Goal: Task Accomplishment & Management: Complete application form

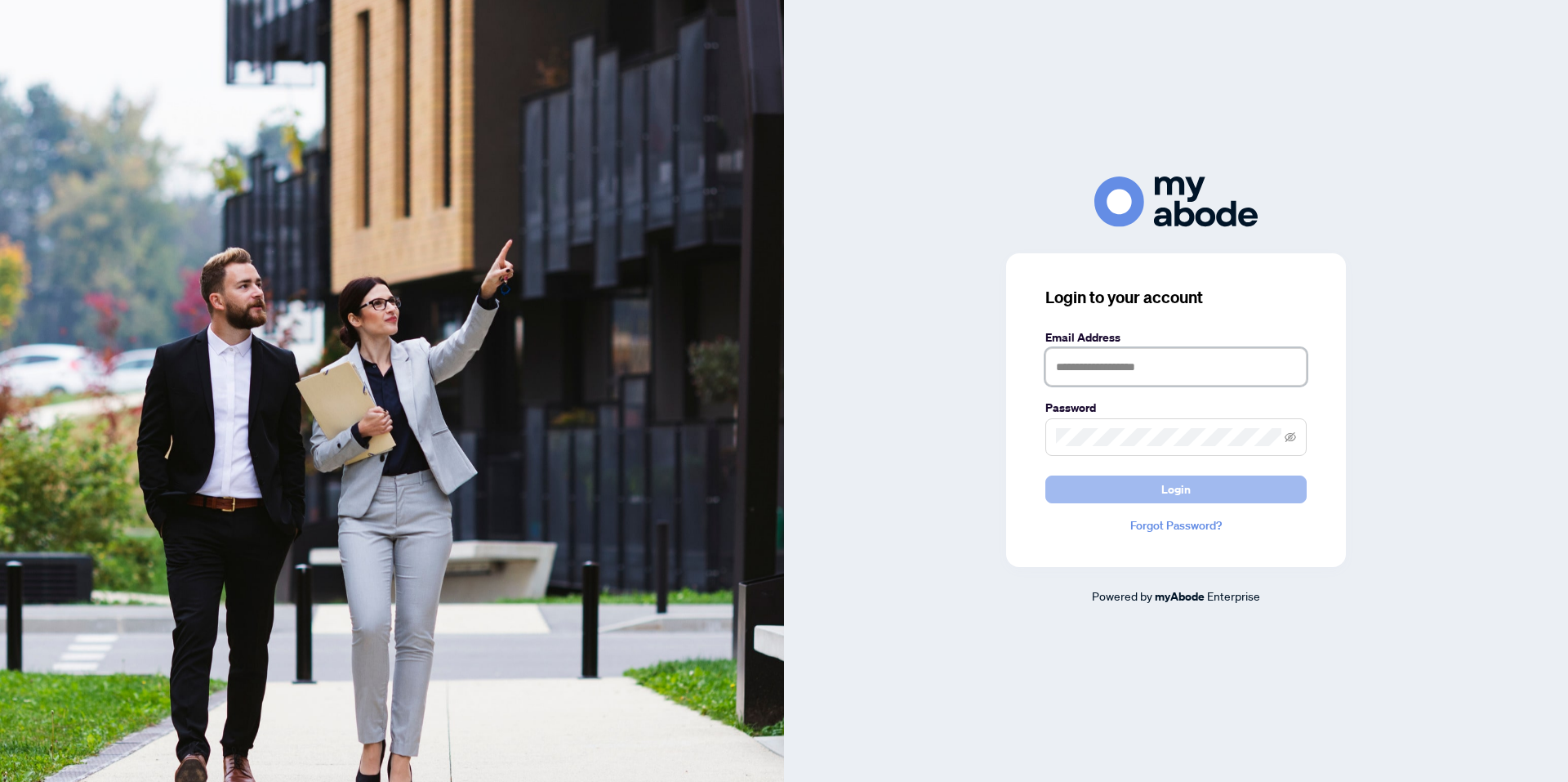
type input "**********"
click at [1176, 487] on span "Login" at bounding box center [1176, 489] width 30 height 26
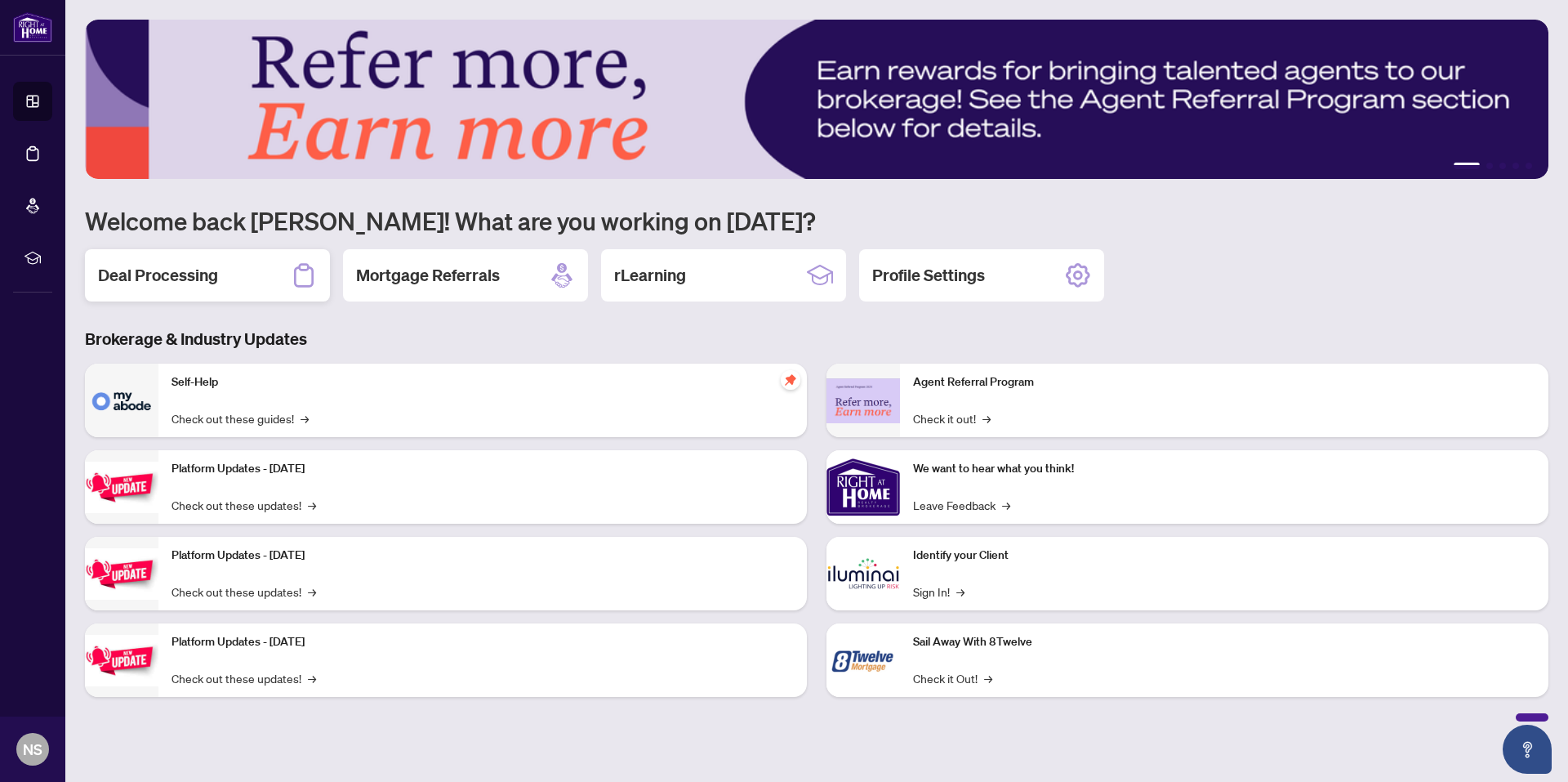
click at [240, 259] on div "Deal Processing" at bounding box center [207, 275] width 245 height 53
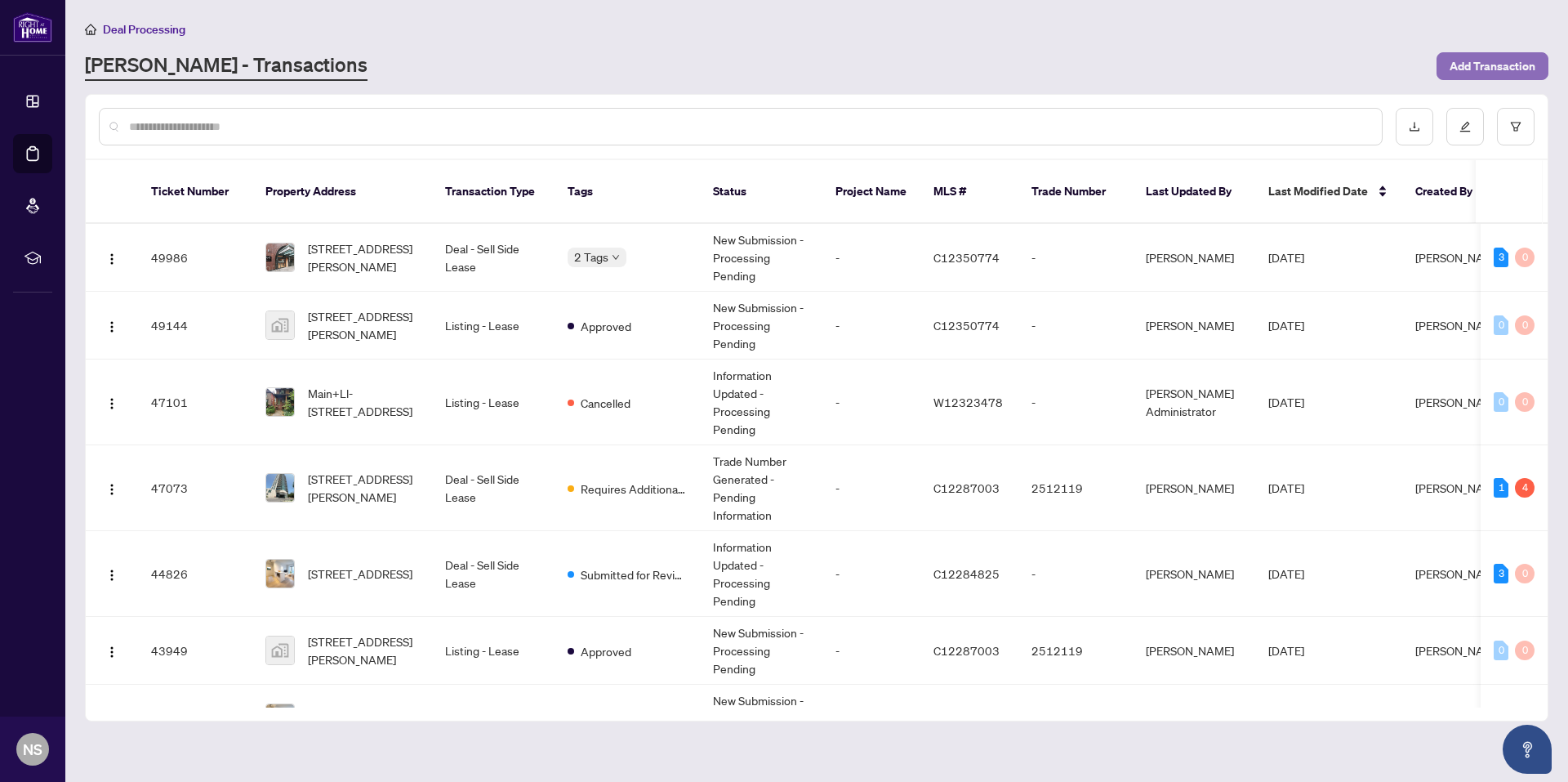
click at [1463, 58] on span "Add Transaction" at bounding box center [1492, 66] width 86 height 26
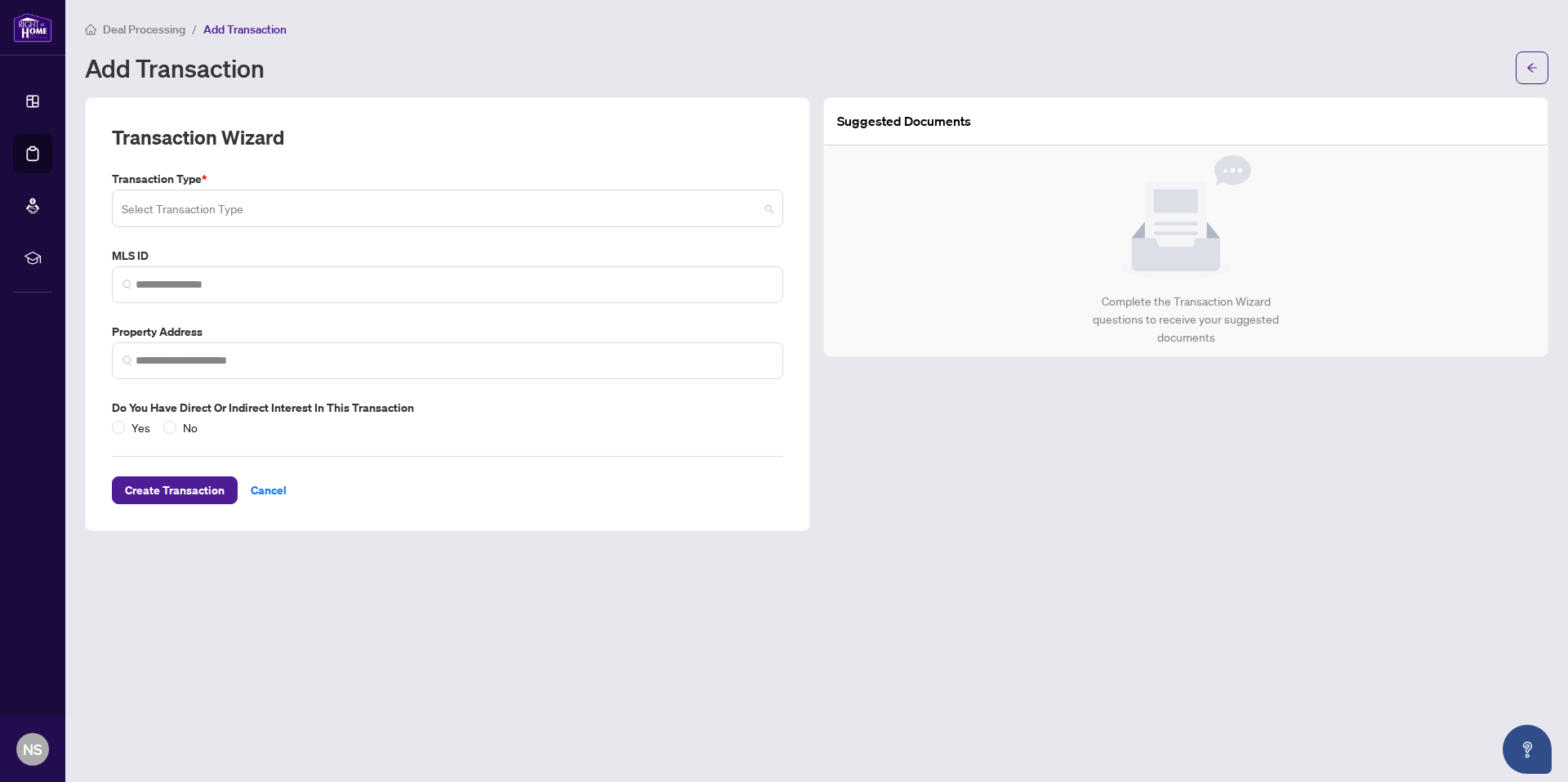
click at [276, 205] on input "search" at bounding box center [439, 211] width 637 height 36
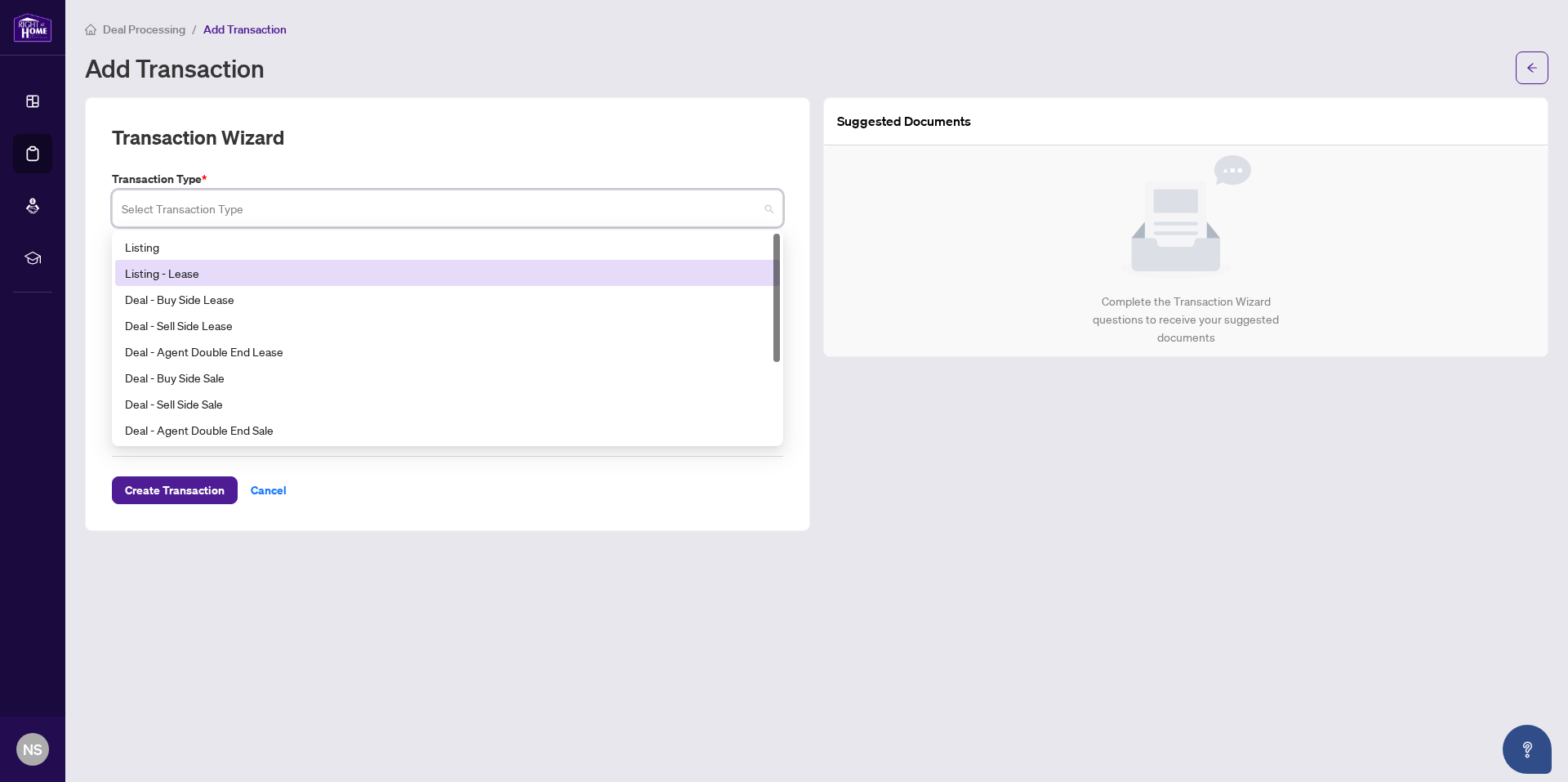
click at [193, 267] on div "Listing - Lease" at bounding box center [447, 273] width 645 height 18
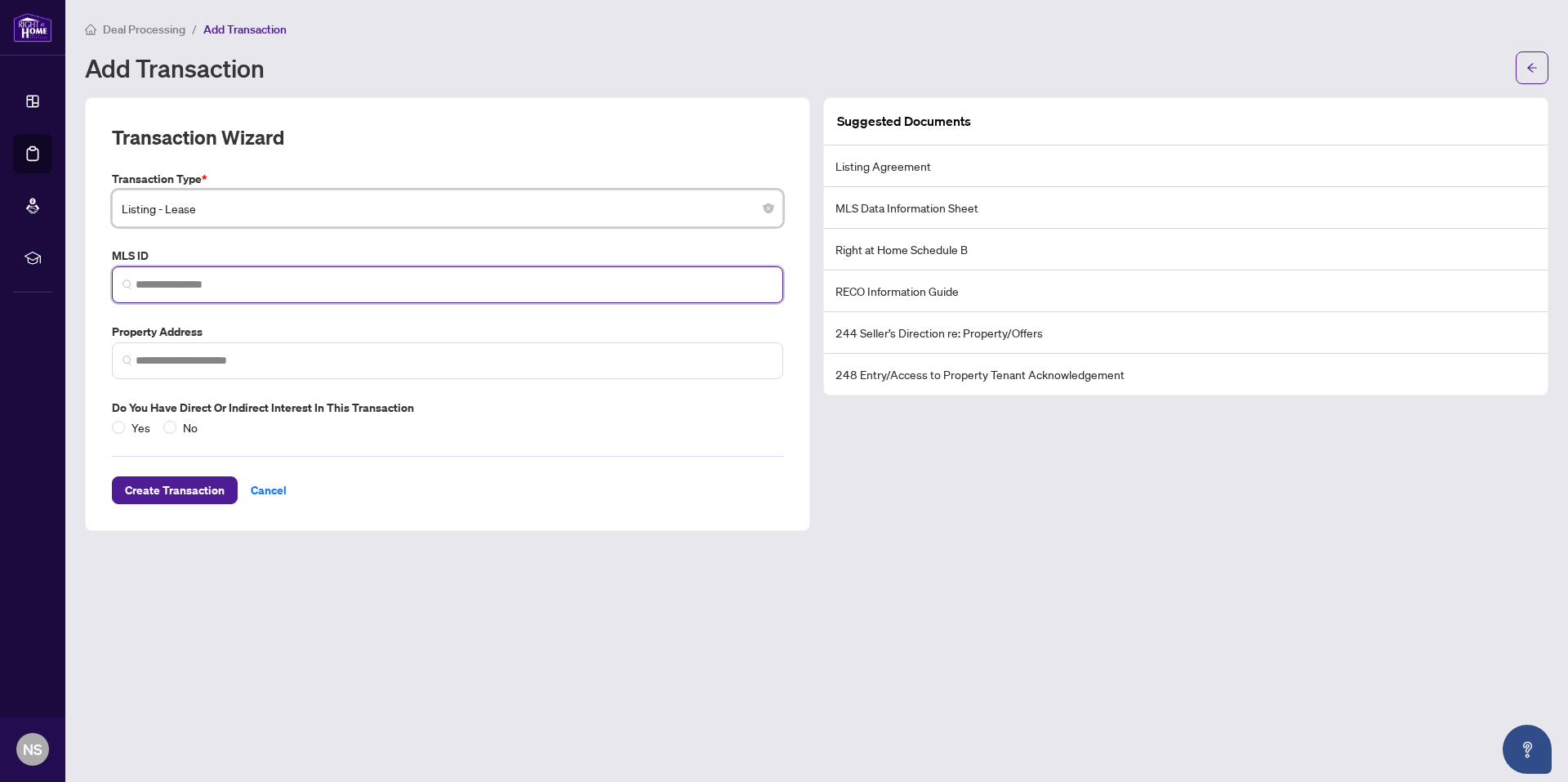
click at [308, 287] on input "search" at bounding box center [453, 285] width 637 height 17
paste input "*********"
type input "*********"
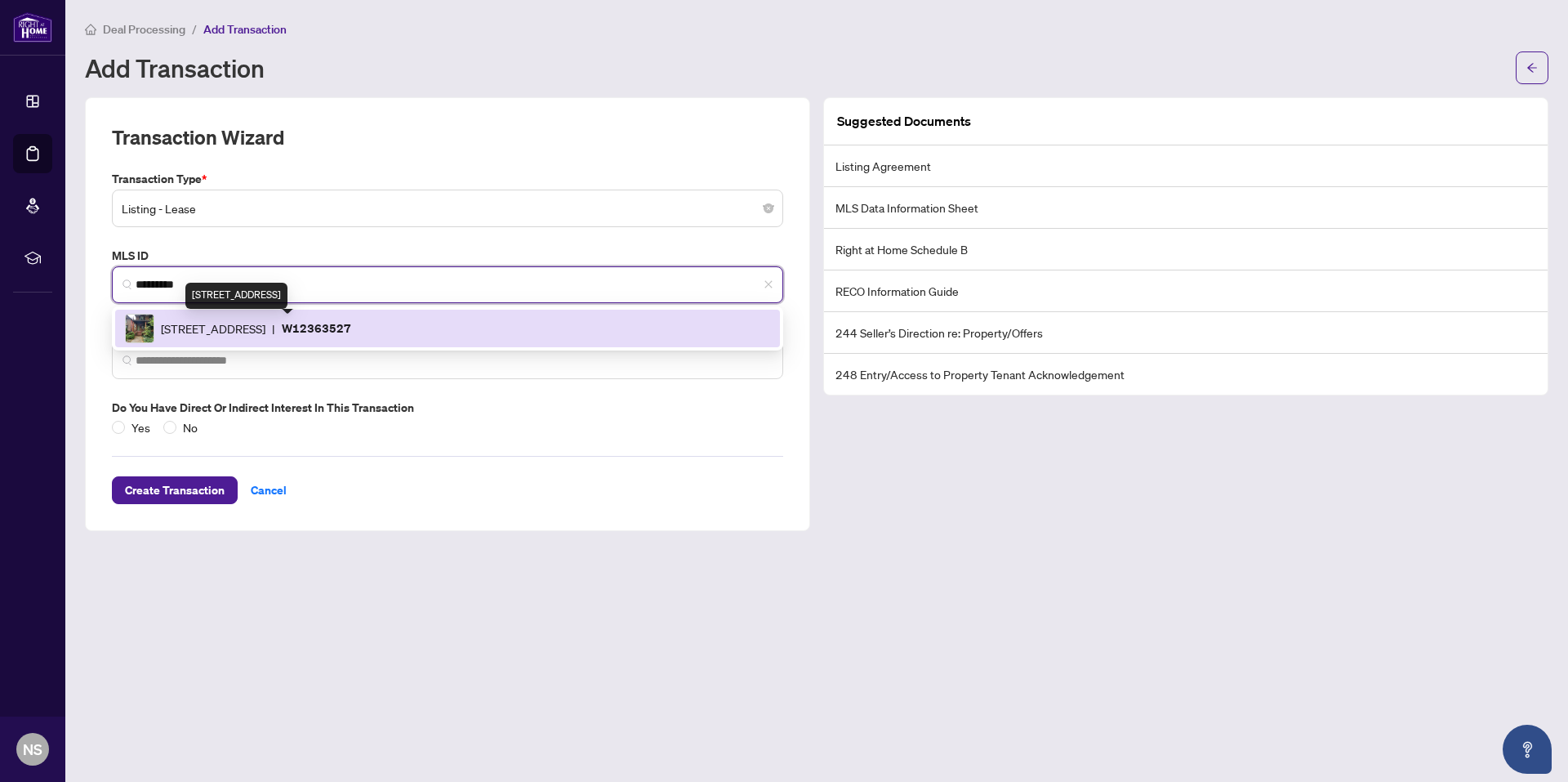
click at [265, 326] on span "[STREET_ADDRESS]" at bounding box center [213, 328] width 104 height 18
type input "**********"
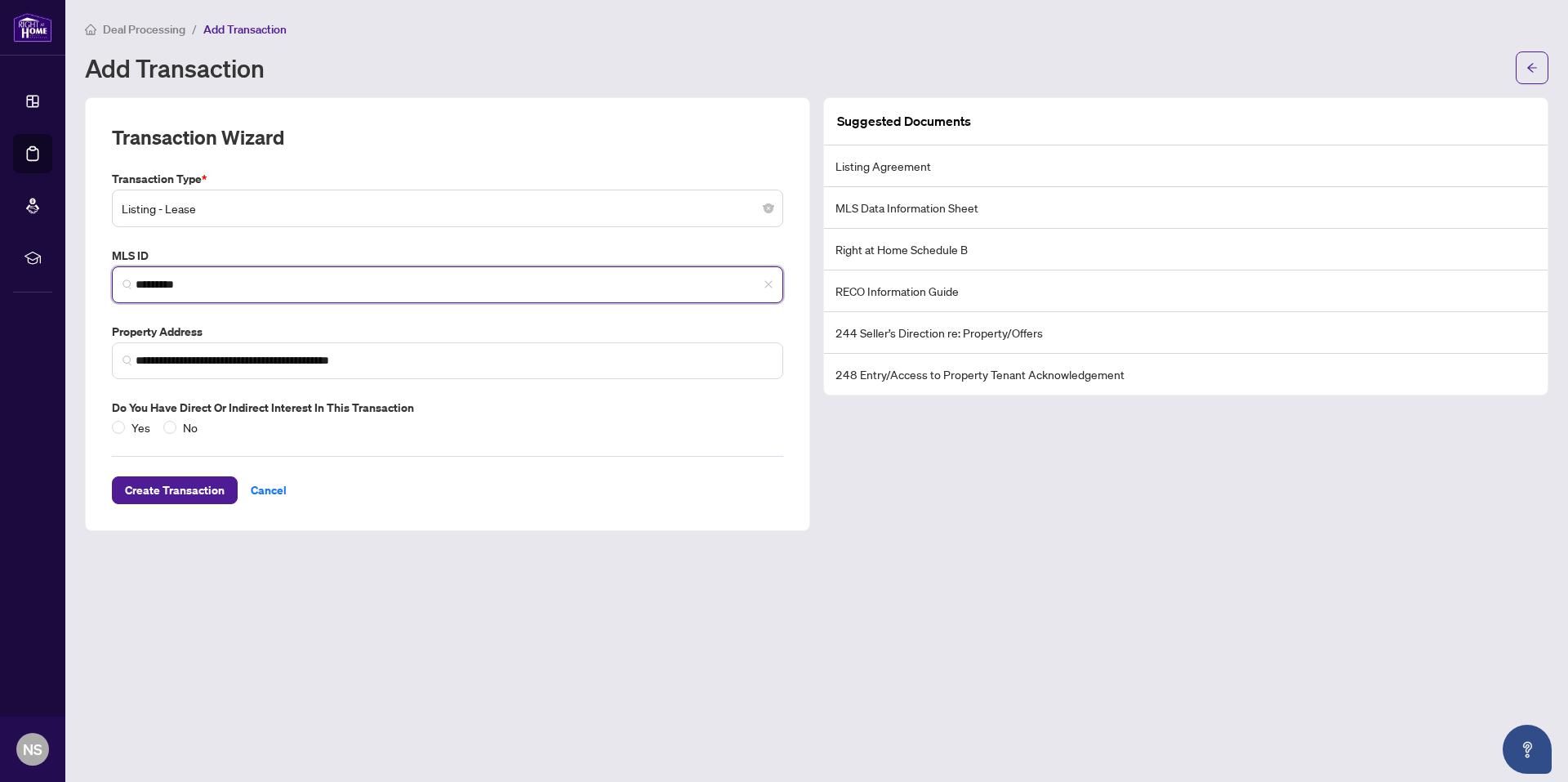
type input "*********"
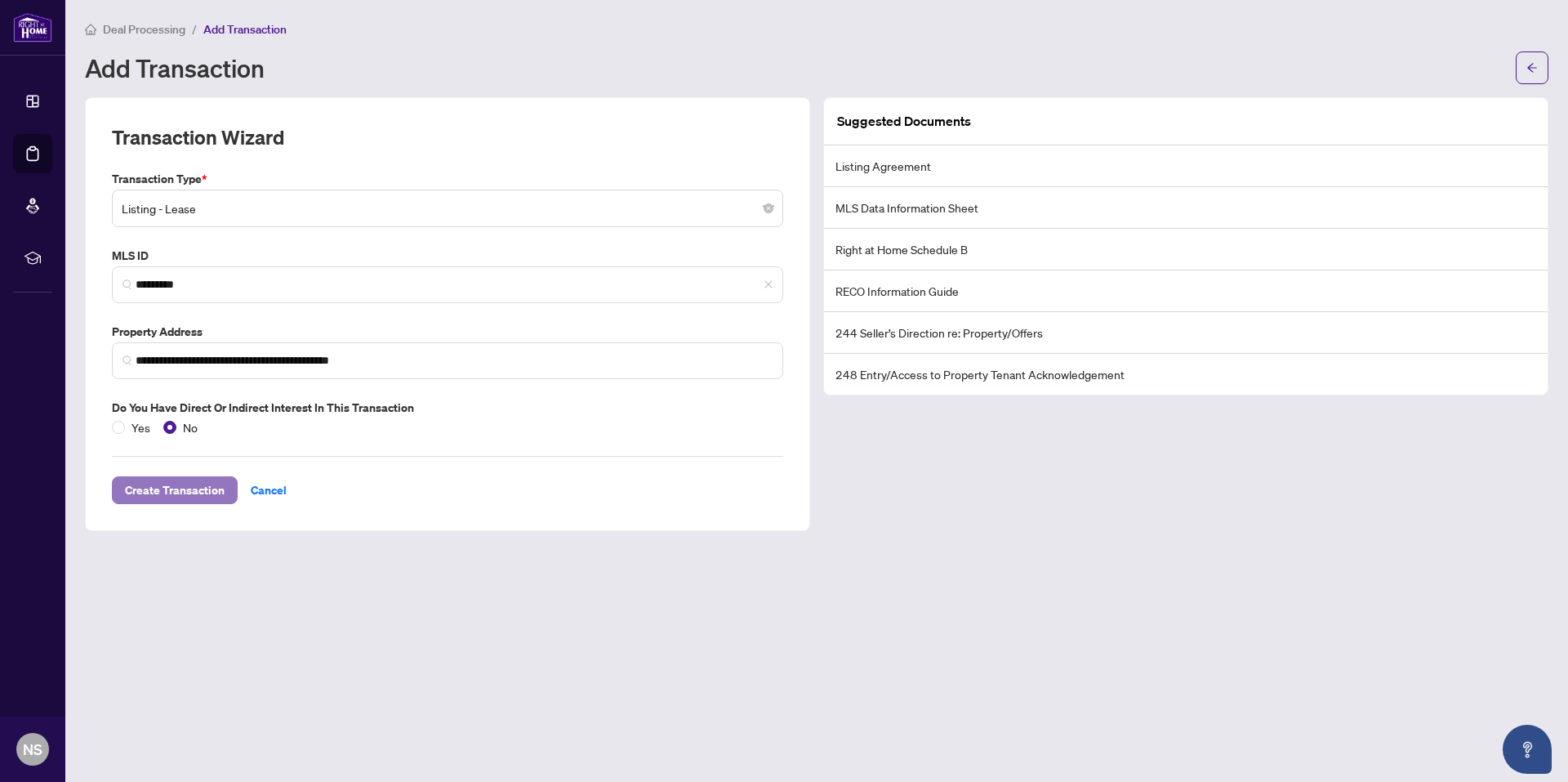
click at [193, 485] on span "Create Transaction" at bounding box center [175, 490] width 99 height 26
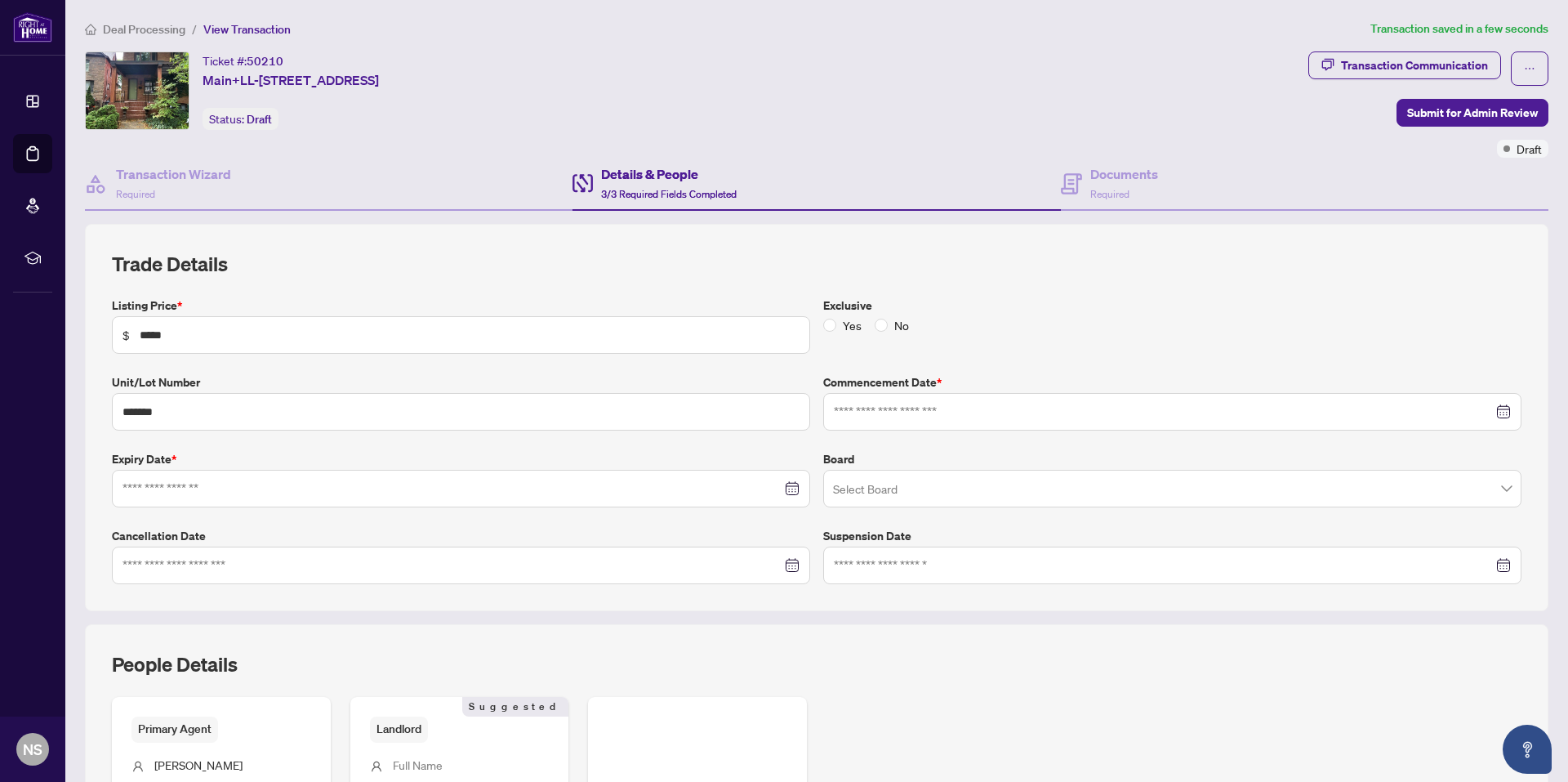
type input "**********"
click at [939, 485] on input "search" at bounding box center [1165, 491] width 664 height 36
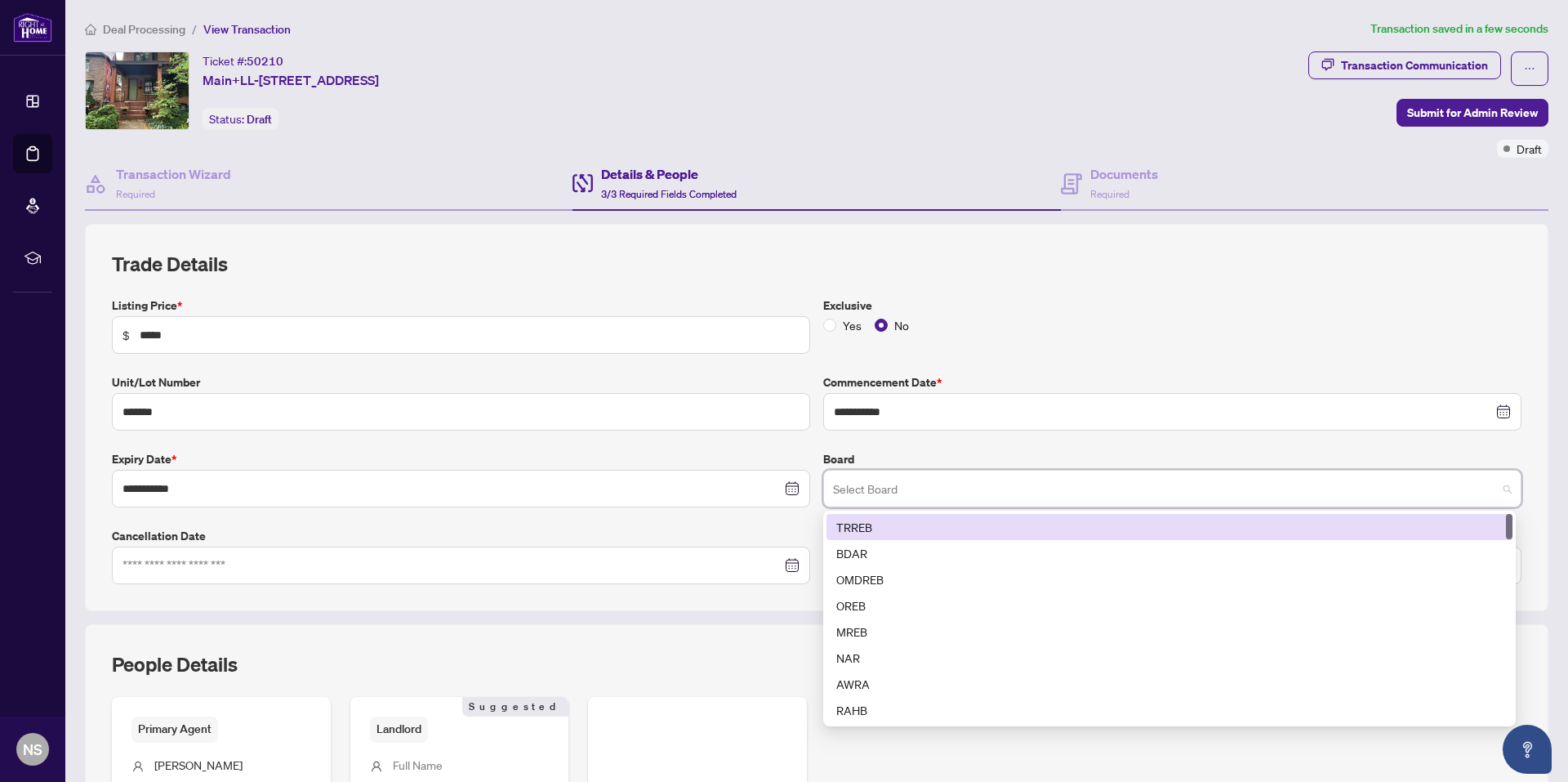
click at [857, 528] on div "TRREB" at bounding box center [1169, 527] width 666 height 18
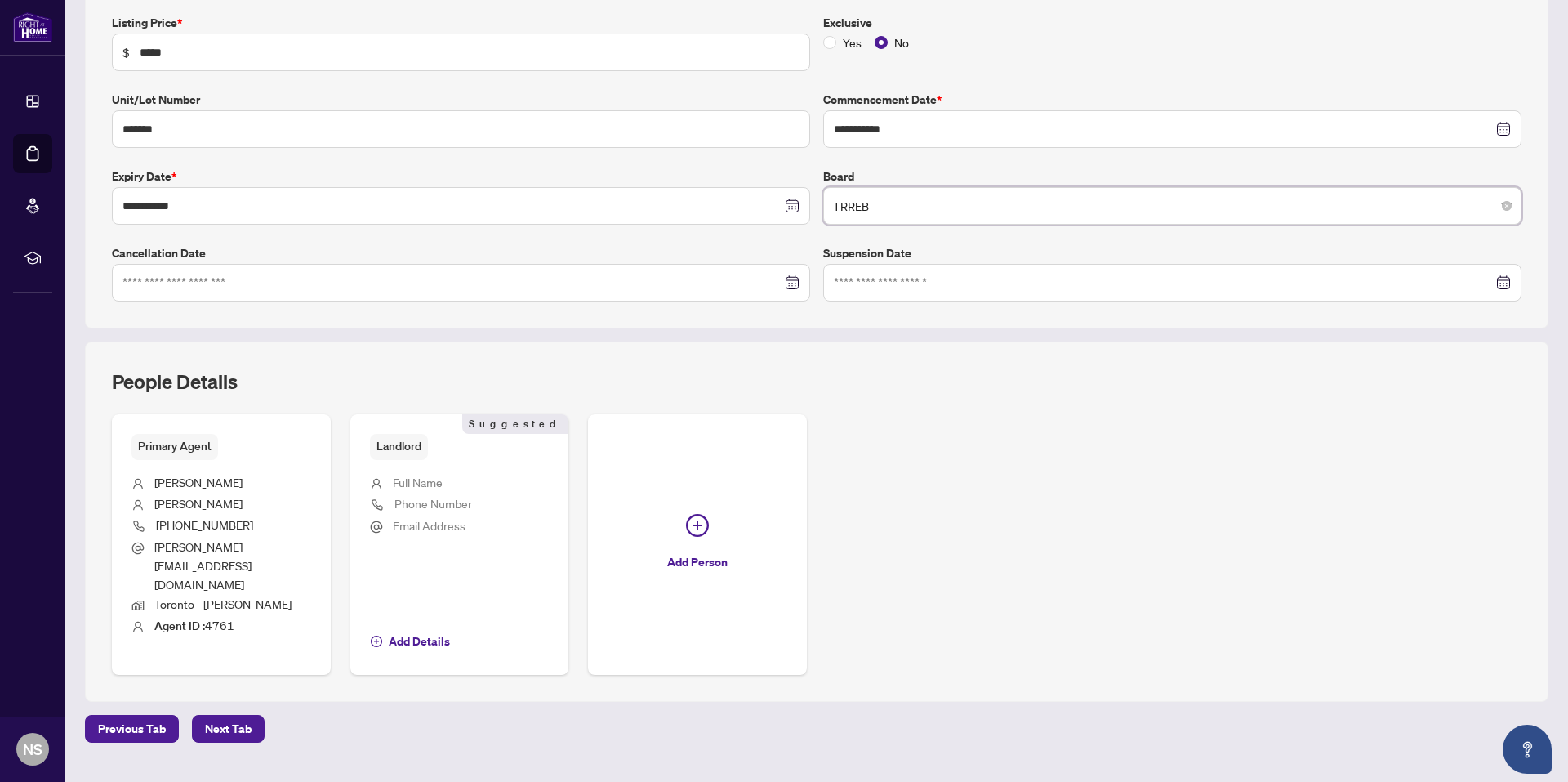
scroll to position [284, 0]
click at [401, 628] on span "Add Details" at bounding box center [420, 641] width 62 height 26
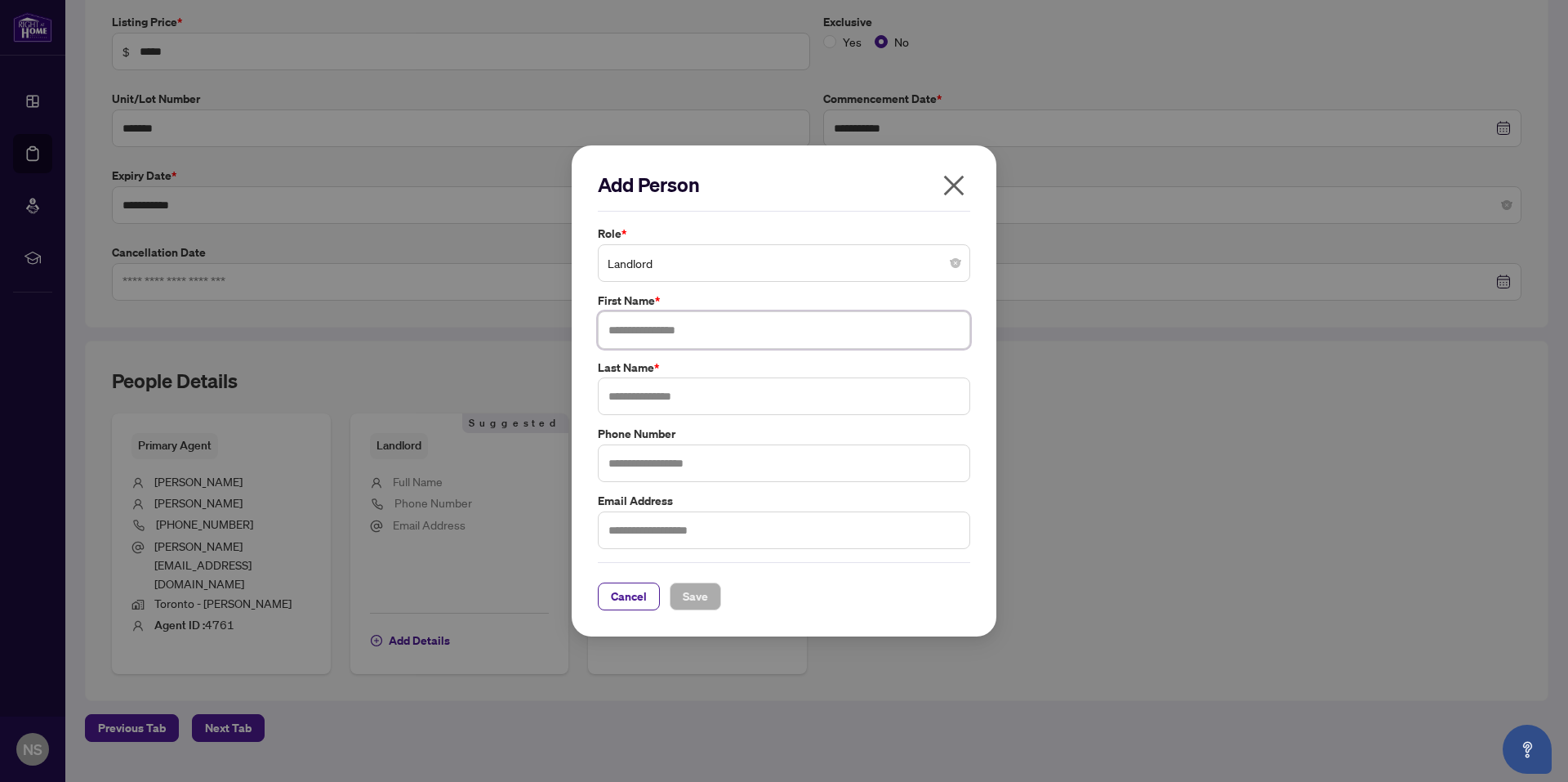
click at [679, 335] on input "text" at bounding box center [784, 330] width 373 height 38
type input "*"
type input "*****"
type input "****"
click at [694, 590] on span "Save" at bounding box center [695, 596] width 25 height 26
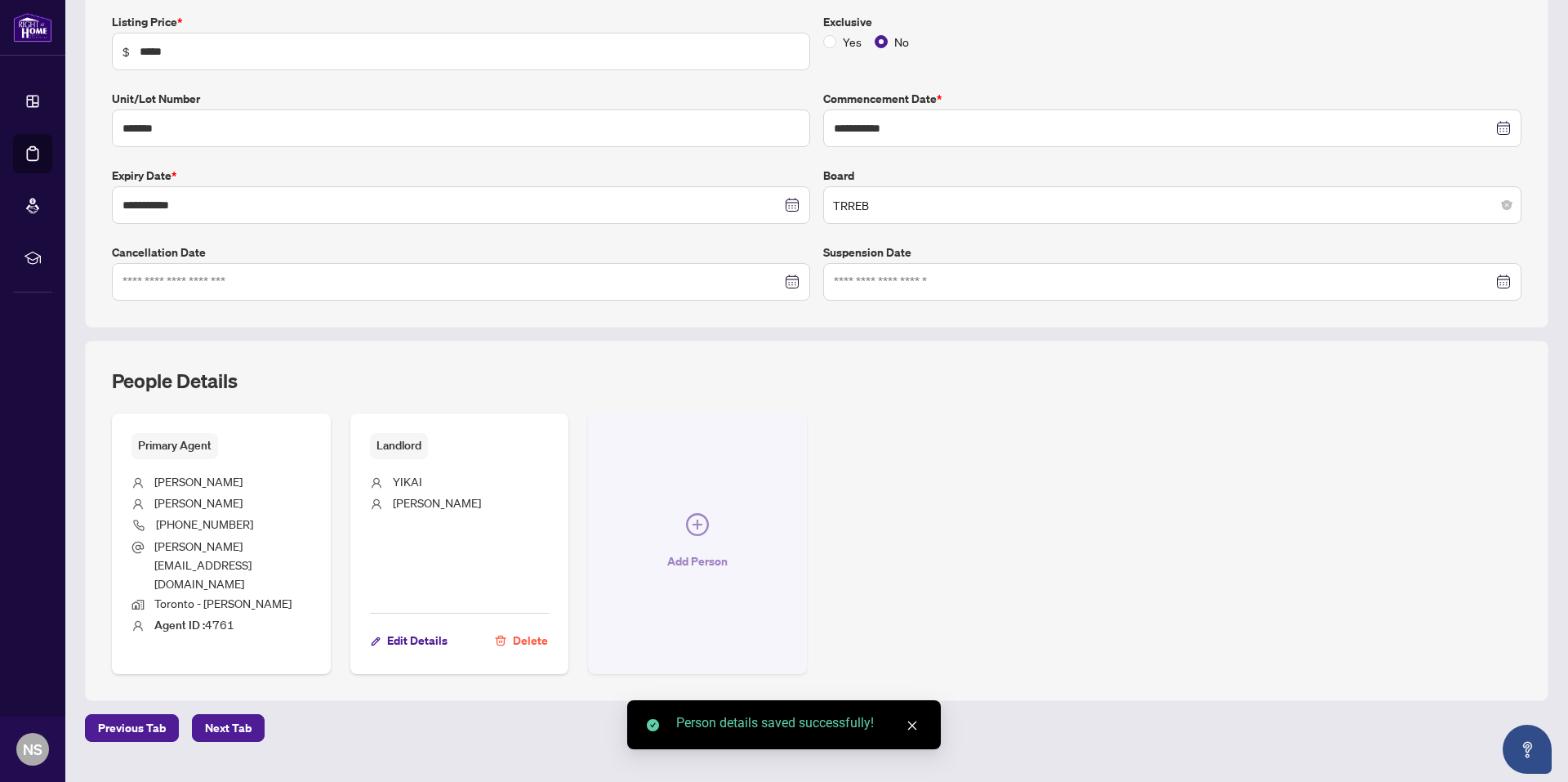
click at [686, 513] on icon "plus-circle" at bounding box center [697, 524] width 23 height 23
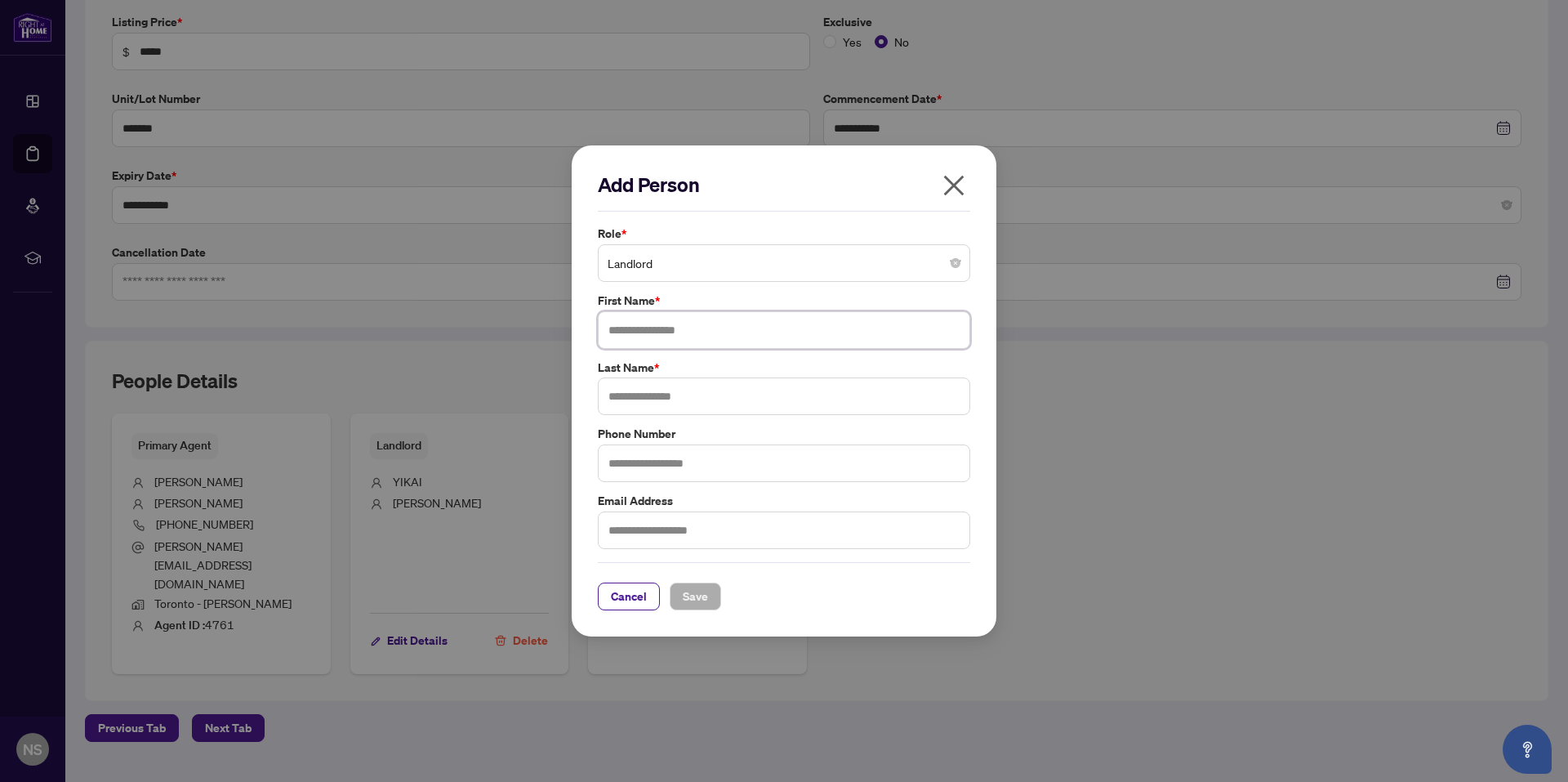
click at [667, 335] on input "text" at bounding box center [784, 330] width 373 height 38
type input "******"
type input "****"
click at [694, 589] on span "Save" at bounding box center [695, 596] width 25 height 26
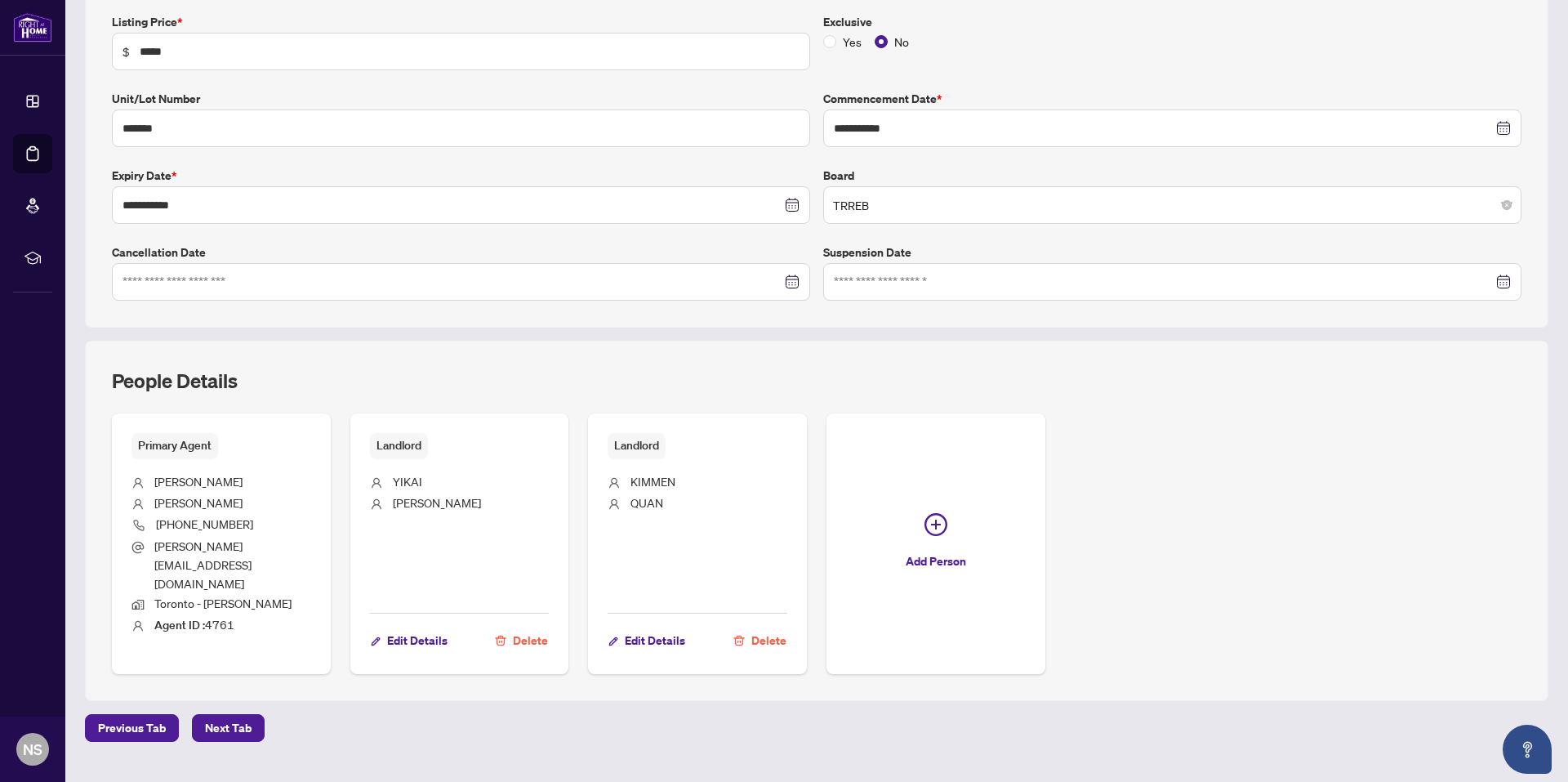
scroll to position [0, 0]
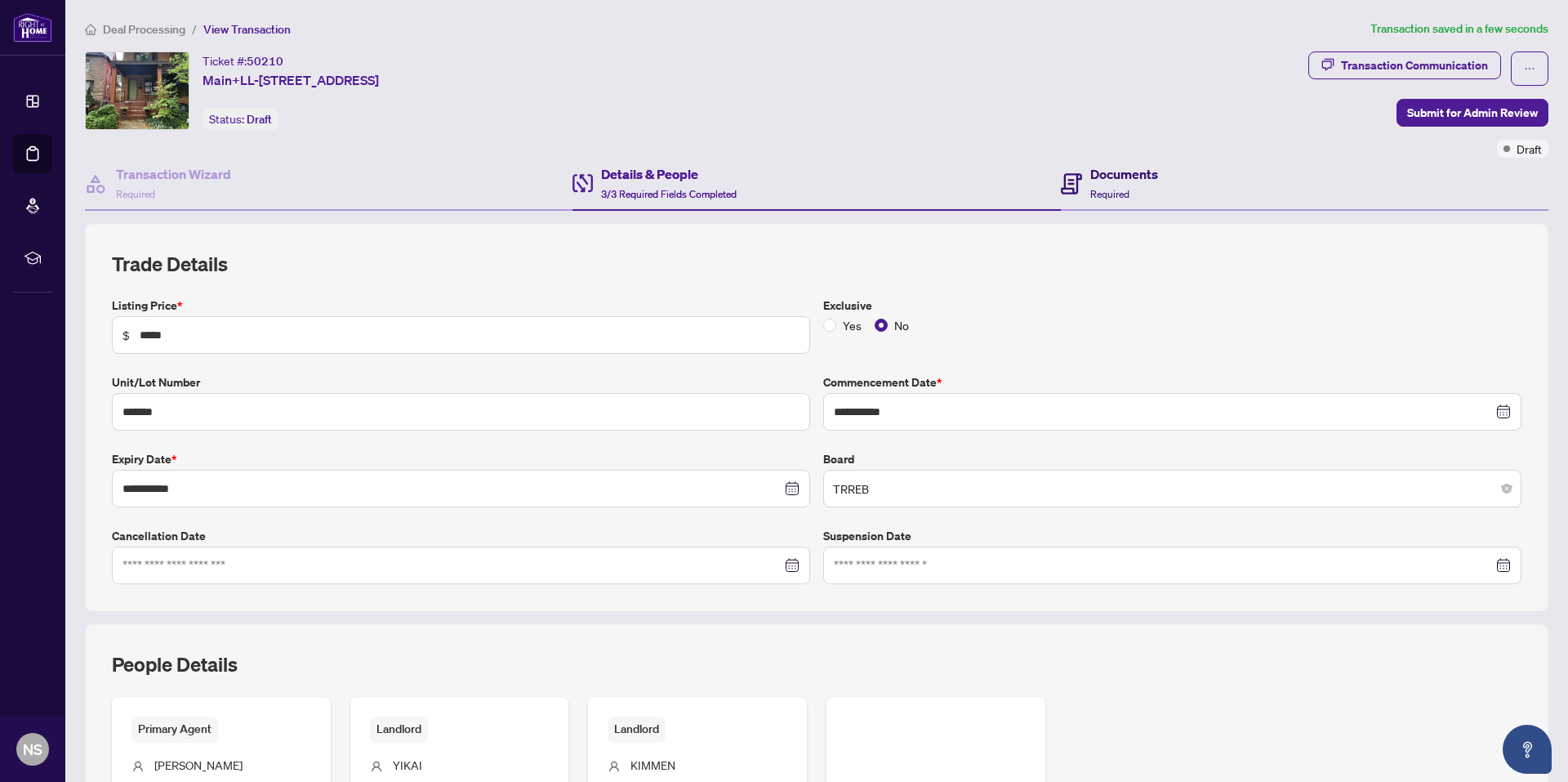
click at [1091, 178] on h4 "Documents" at bounding box center [1124, 174] width 68 height 20
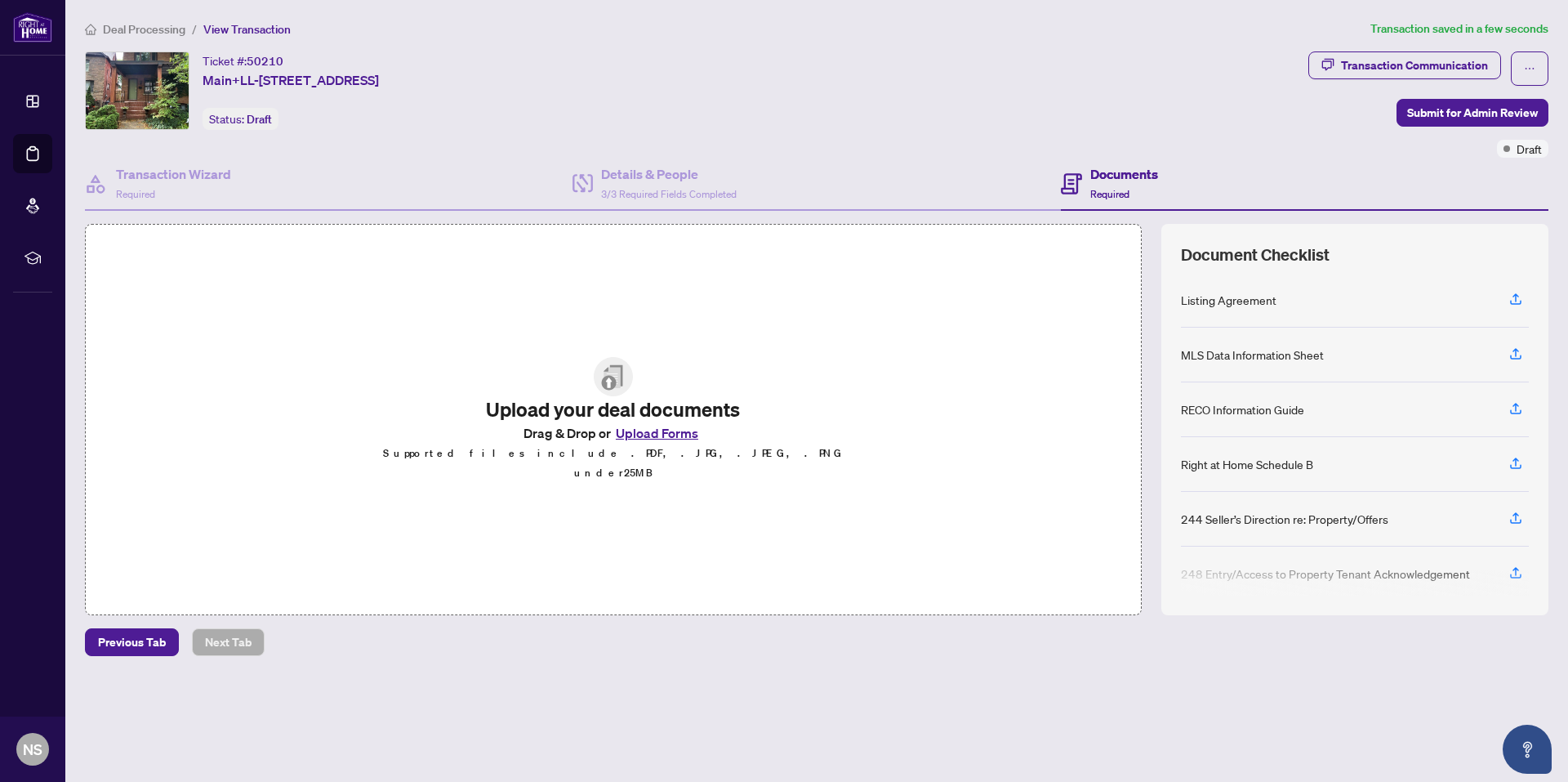
click at [655, 444] on button "Upload Forms" at bounding box center [656, 433] width 92 height 21
click at [1245, 301] on div "Listing Agreement" at bounding box center [1229, 299] width 95 height 18
click at [1515, 298] on icon "button" at bounding box center [1515, 298] width 15 height 15
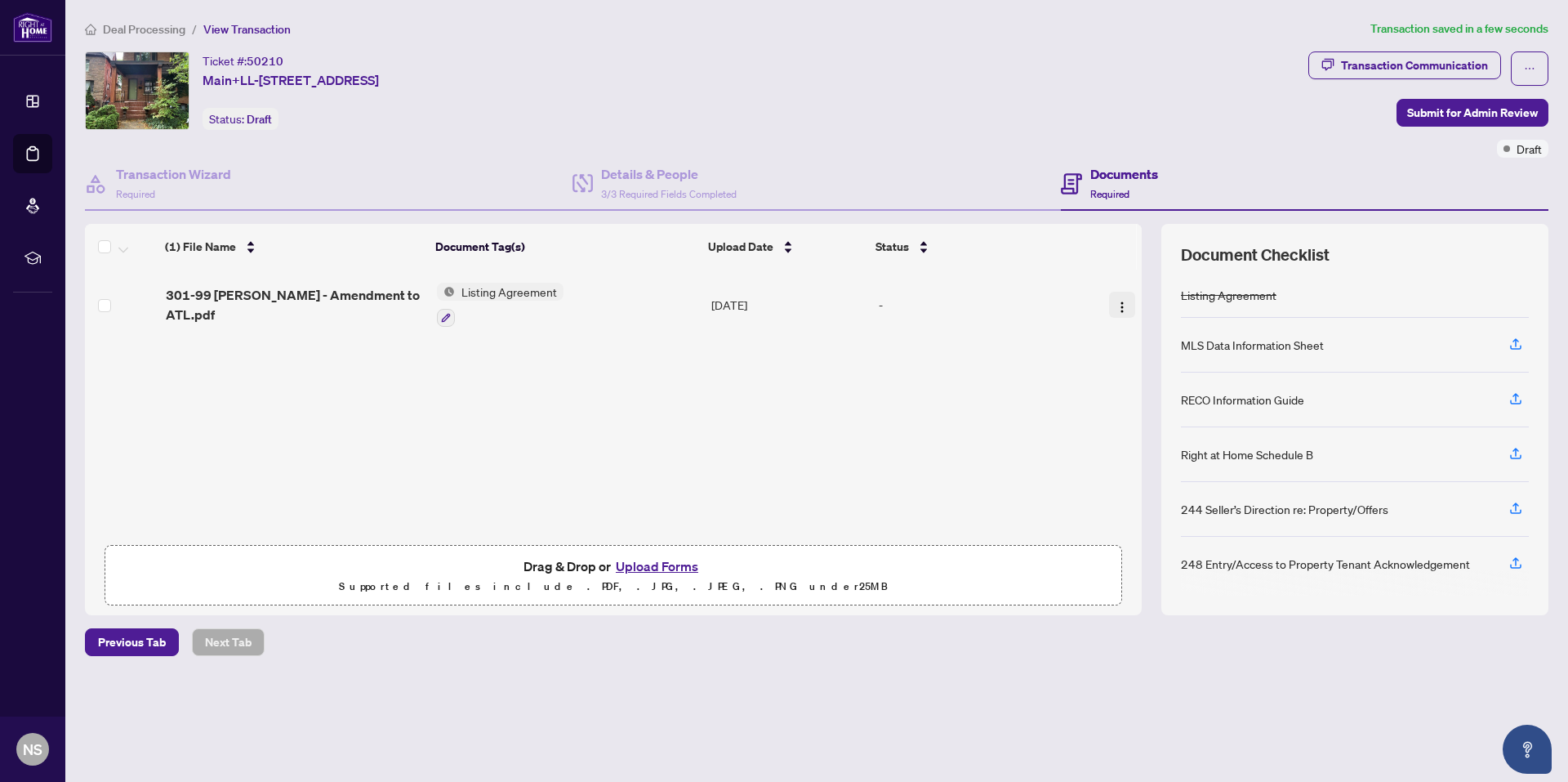
click at [1116, 304] on img "button" at bounding box center [1122, 306] width 13 height 13
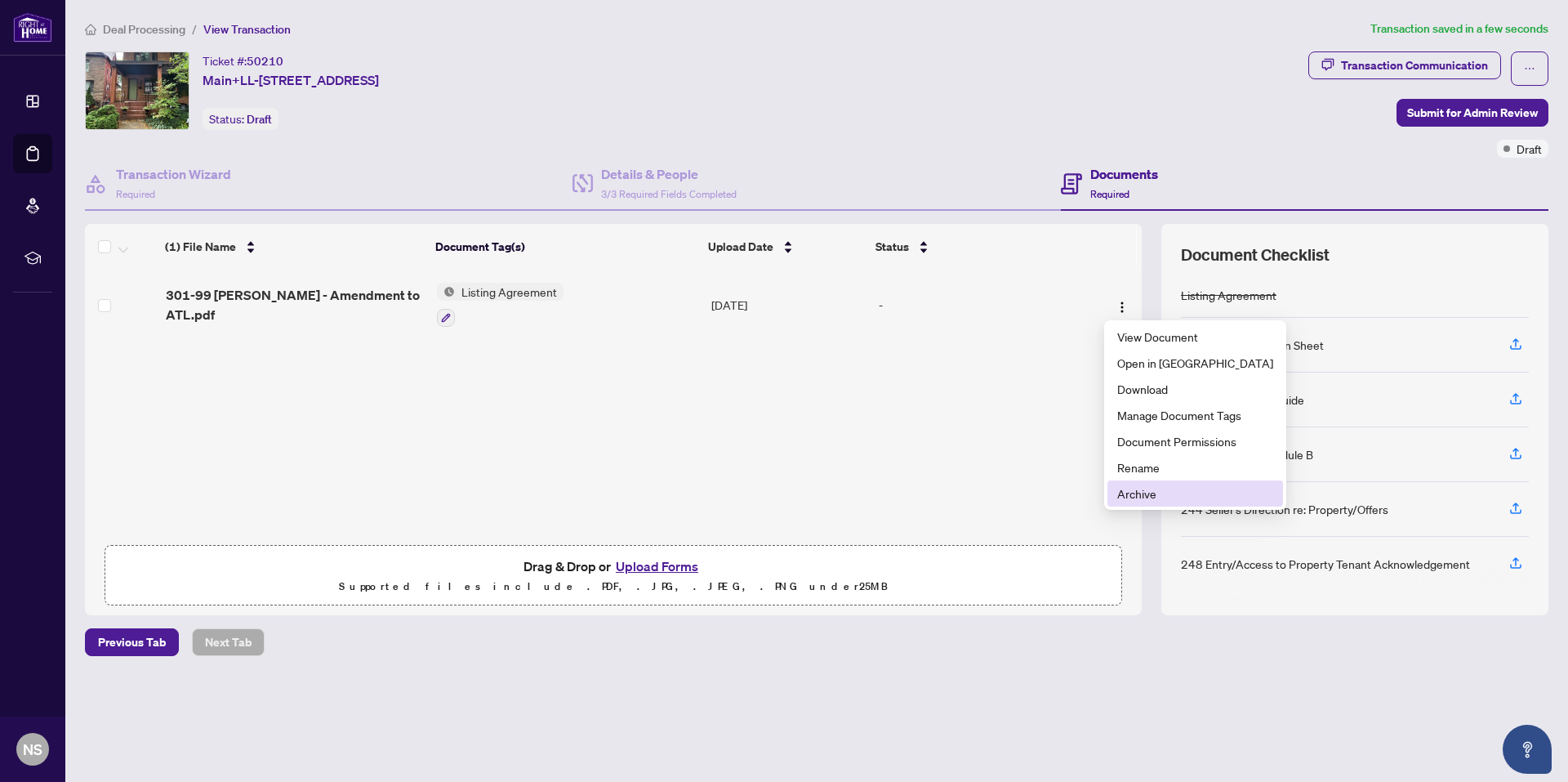
click at [1127, 491] on span "Archive" at bounding box center [1195, 493] width 156 height 18
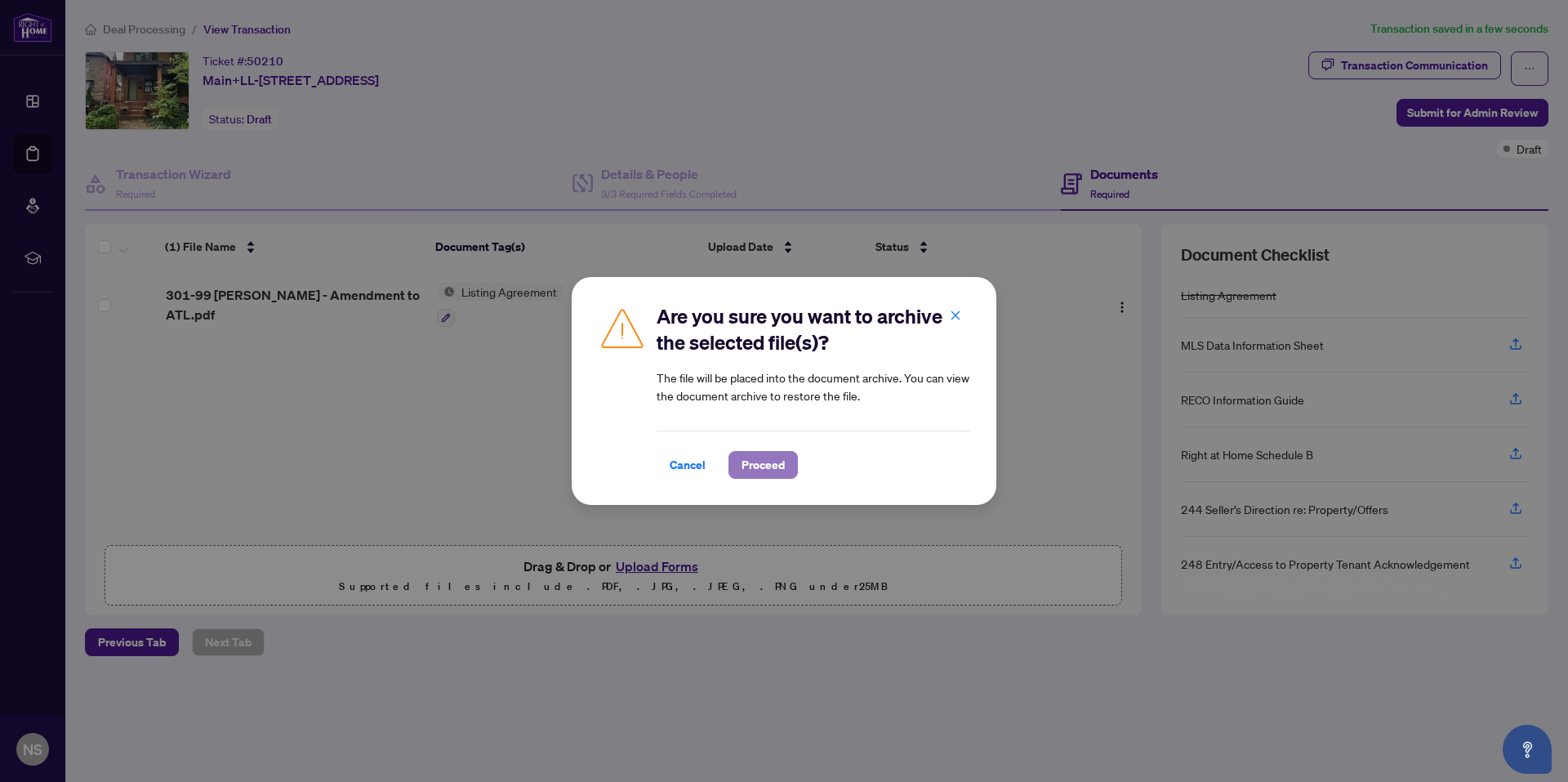
click at [757, 469] on span "Proceed" at bounding box center [764, 465] width 44 height 26
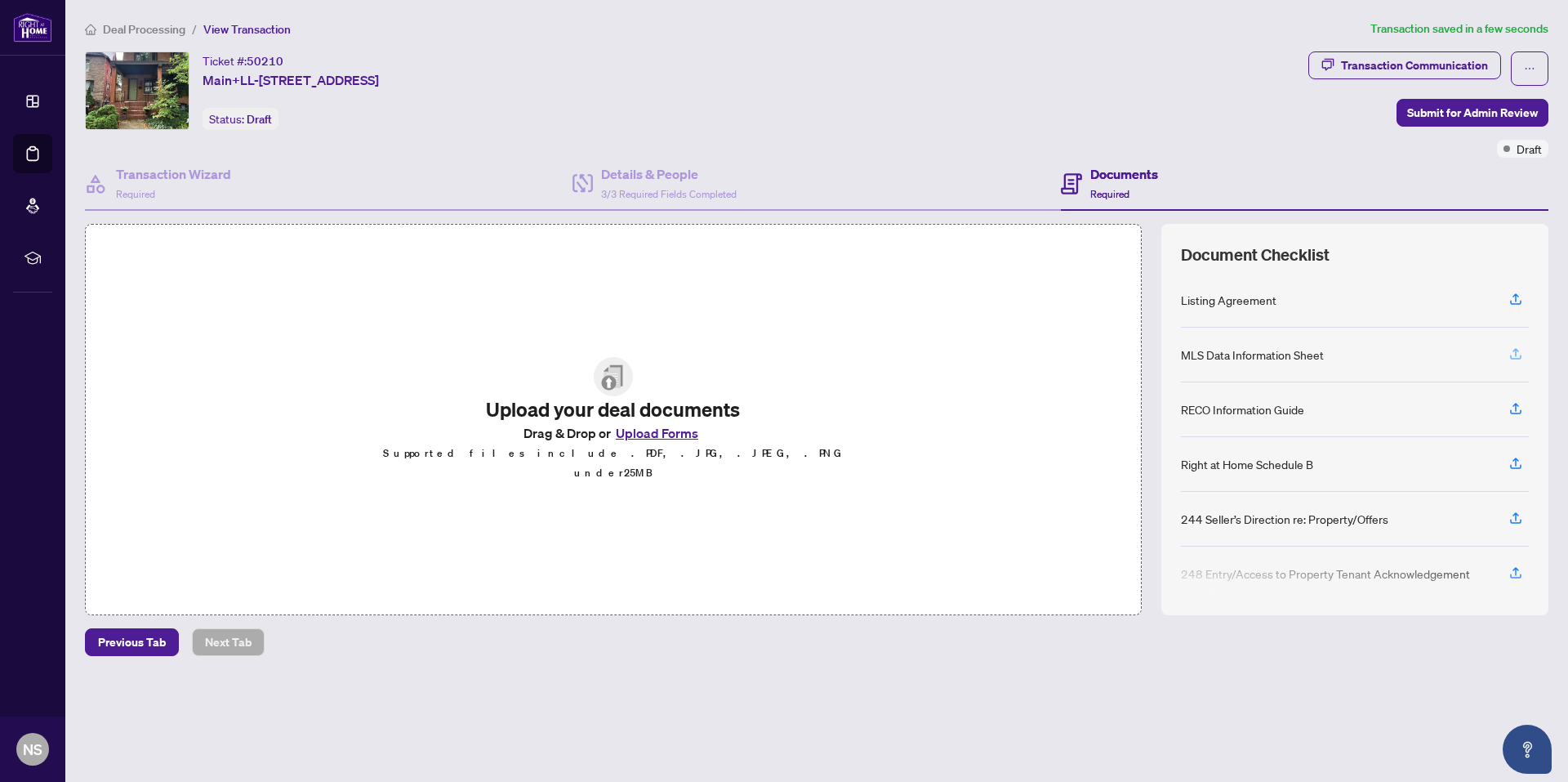
click at [1519, 353] on icon "button" at bounding box center [1515, 353] width 15 height 15
click at [1515, 408] on icon "button" at bounding box center [1515, 408] width 15 height 15
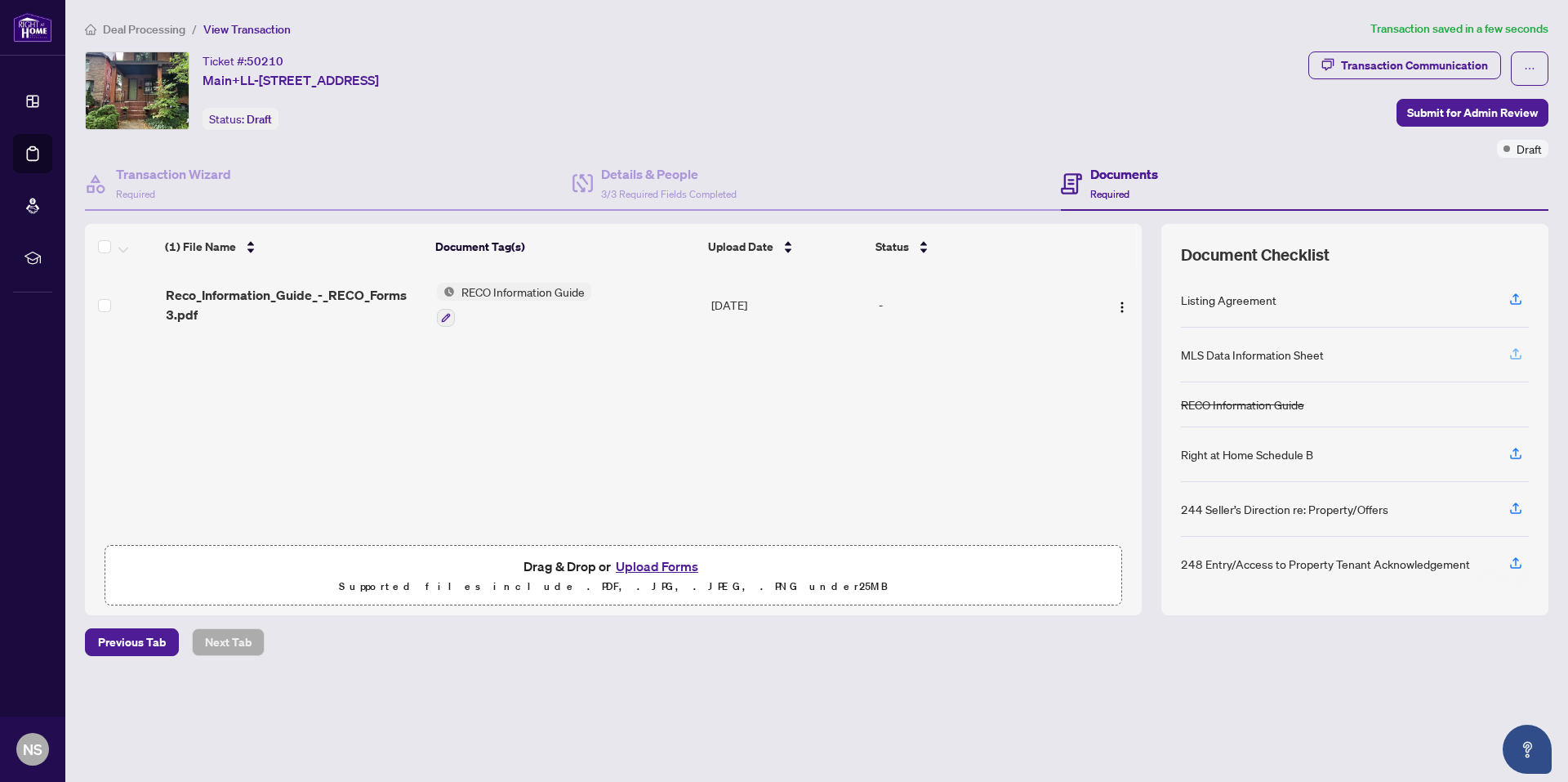
click at [1514, 356] on icon "button" at bounding box center [1515, 353] width 15 height 15
click at [1515, 348] on icon "button" at bounding box center [1515, 352] width 7 height 8
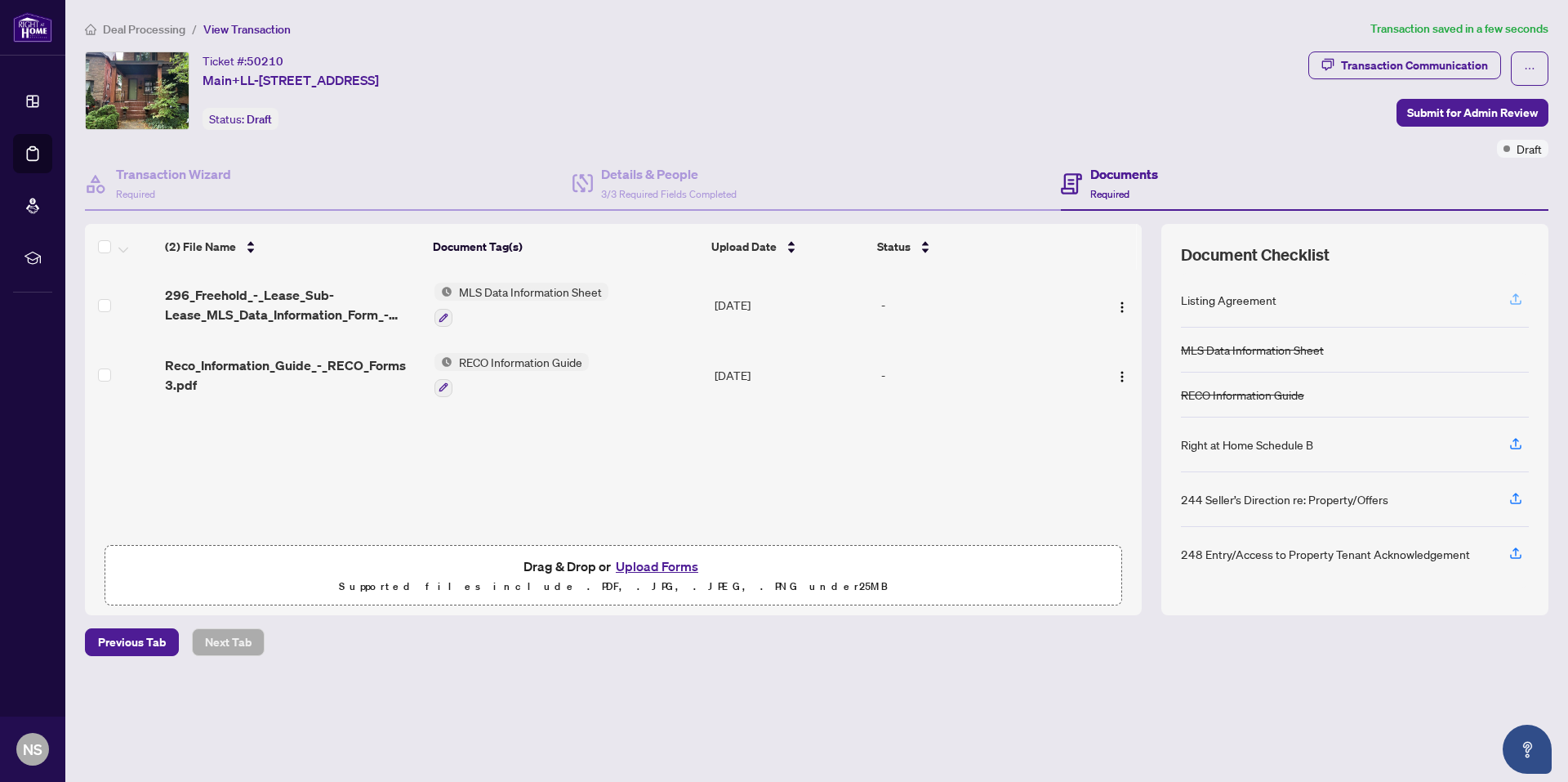
click at [1506, 294] on button "button" at bounding box center [1515, 299] width 26 height 28
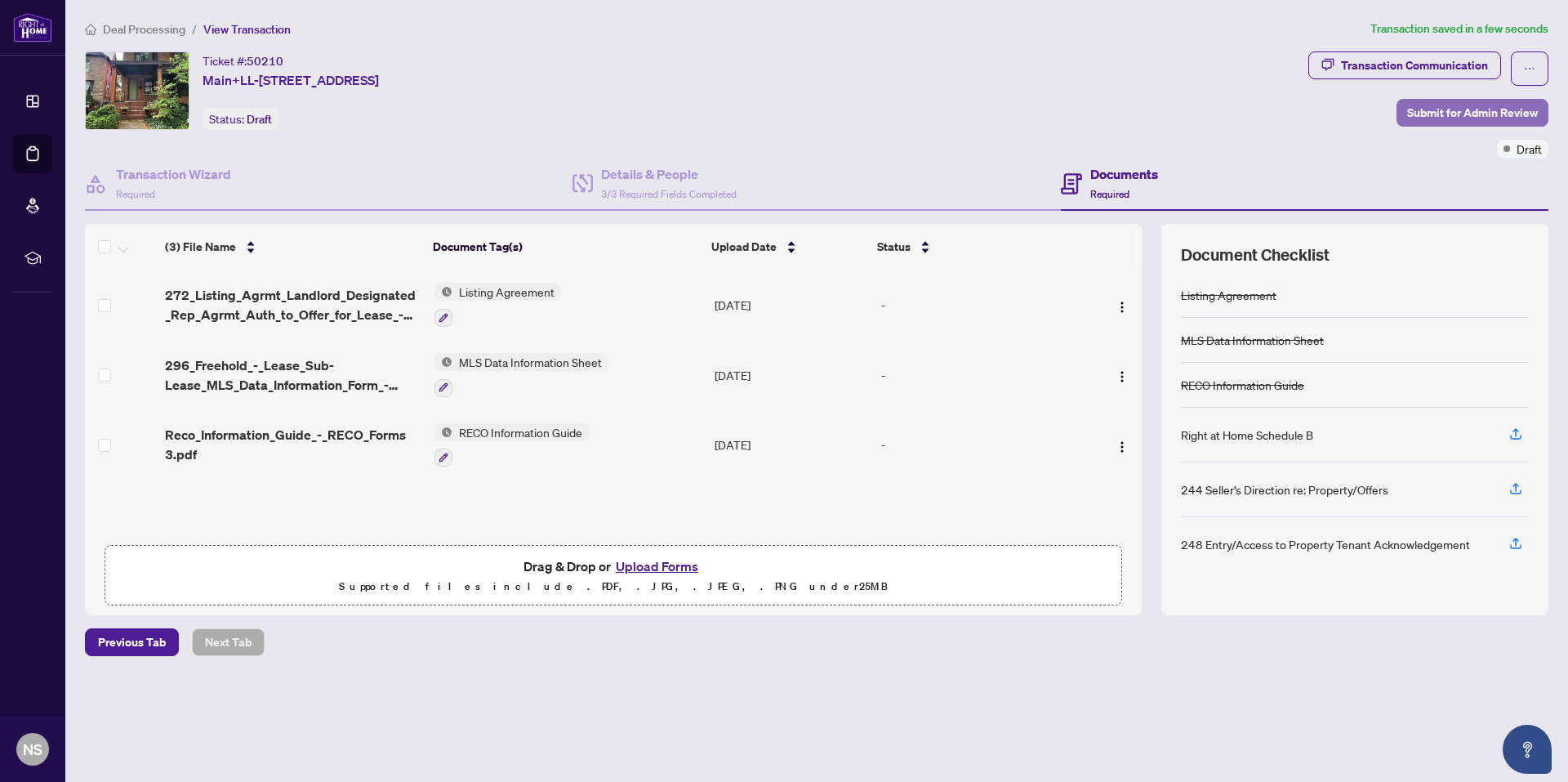
click at [1497, 112] on span "Submit for Admin Review" at bounding box center [1472, 112] width 130 height 26
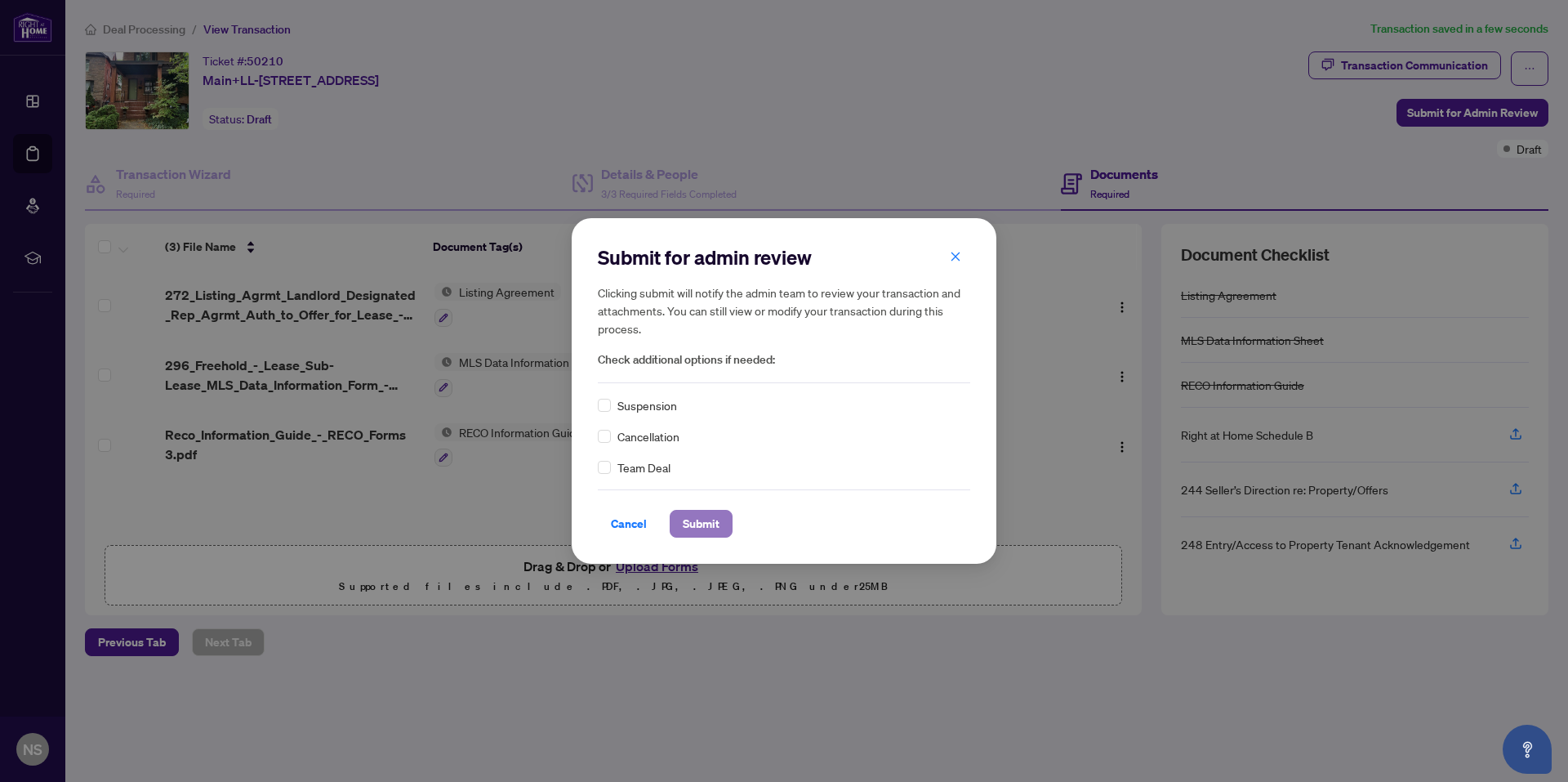
click at [704, 530] on span "Submit" at bounding box center [701, 523] width 37 height 26
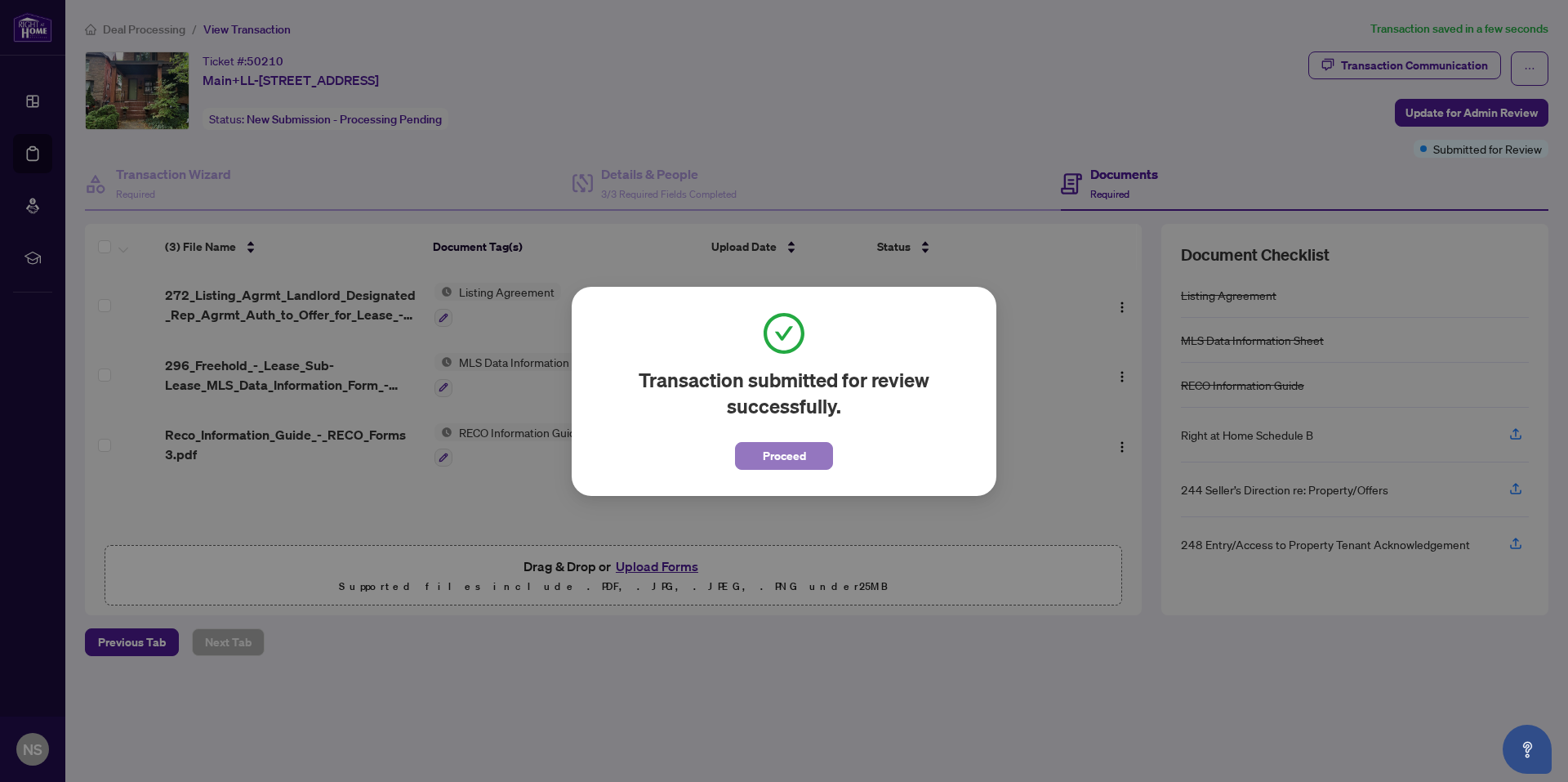
click at [772, 465] on span "Proceed" at bounding box center [784, 456] width 44 height 26
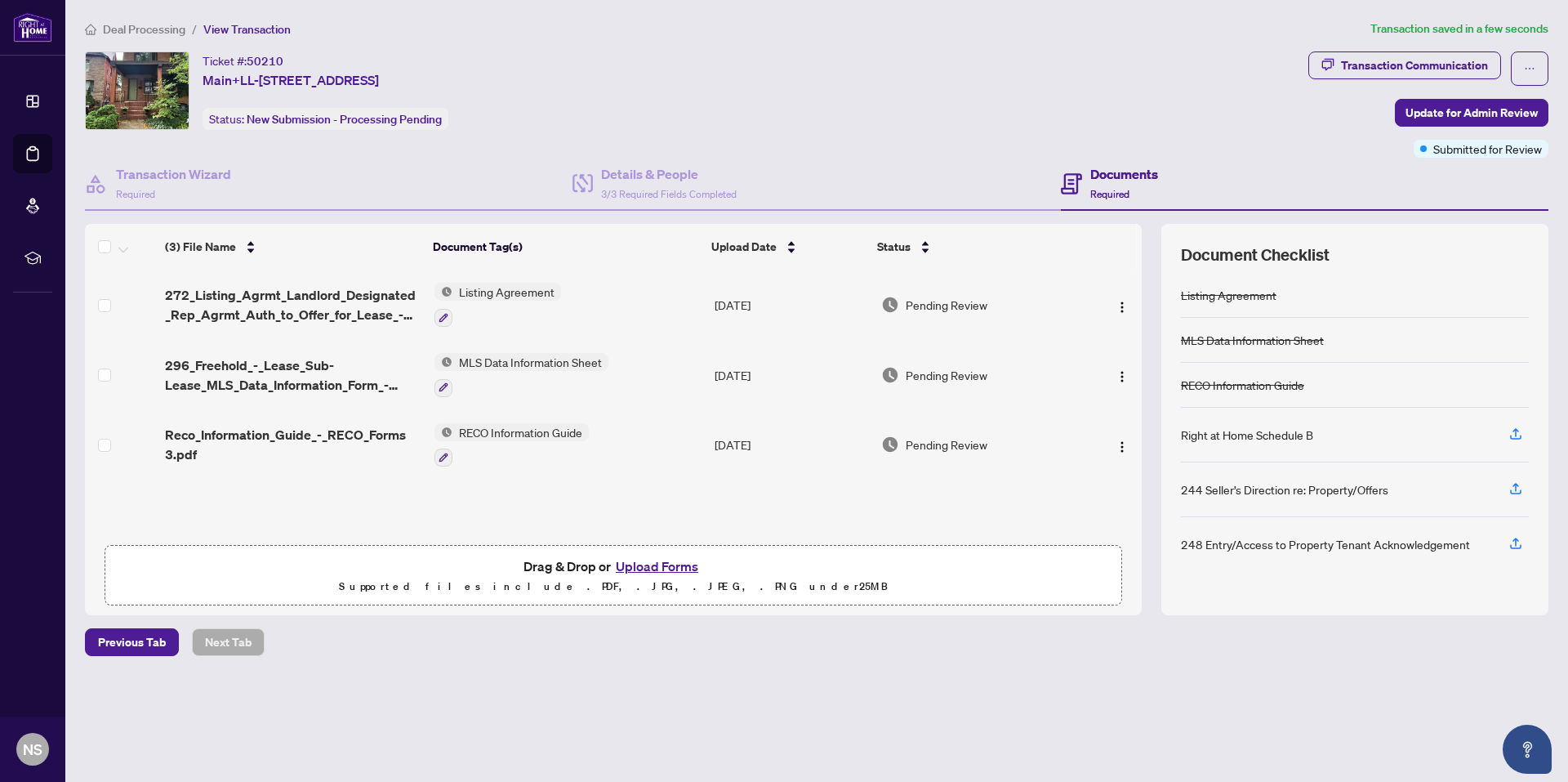
click at [131, 25] on span "Deal Processing" at bounding box center [143, 29] width 83 height 15
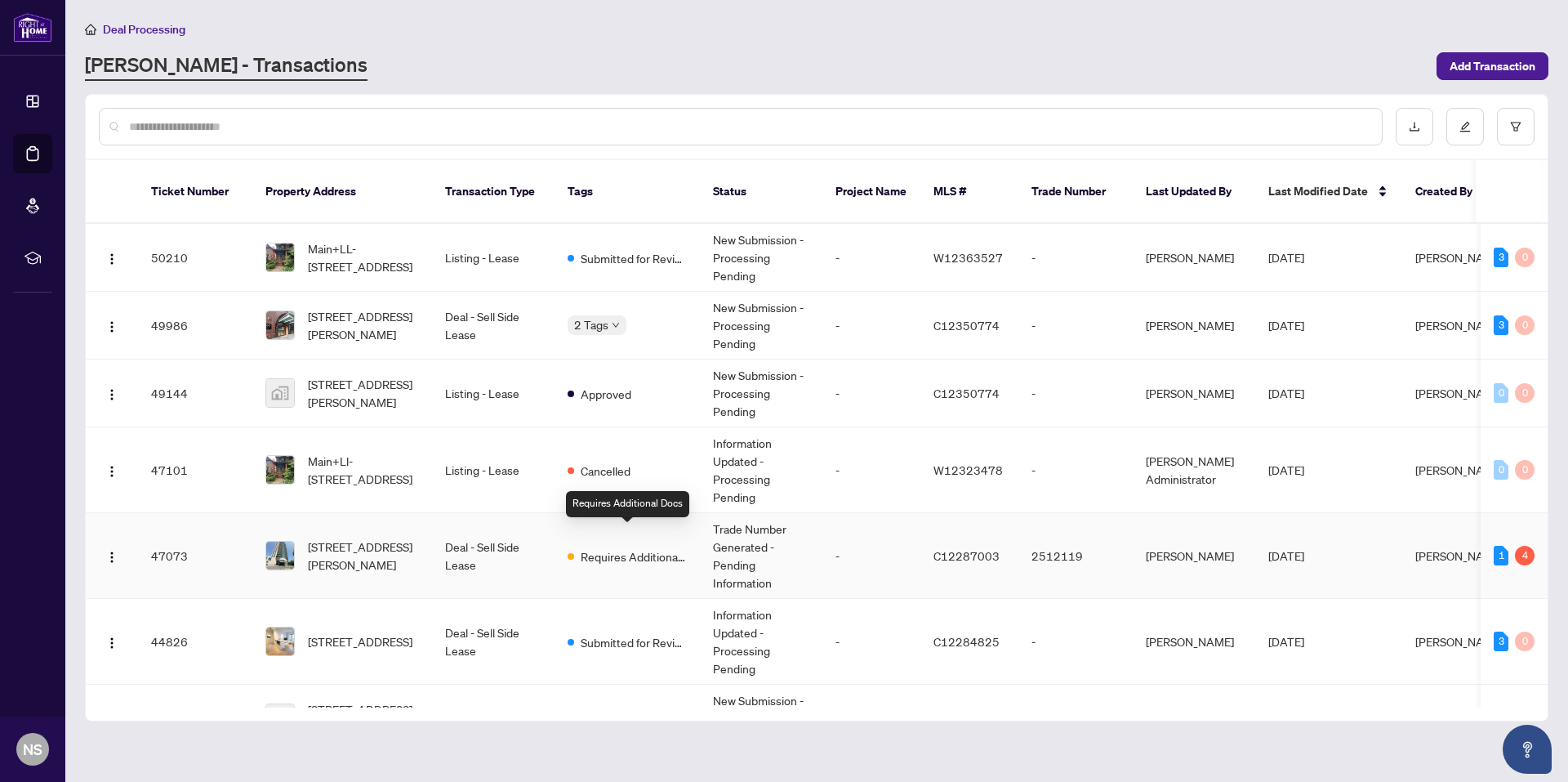
click at [679, 547] on span "Requires Additional Docs" at bounding box center [633, 556] width 106 height 18
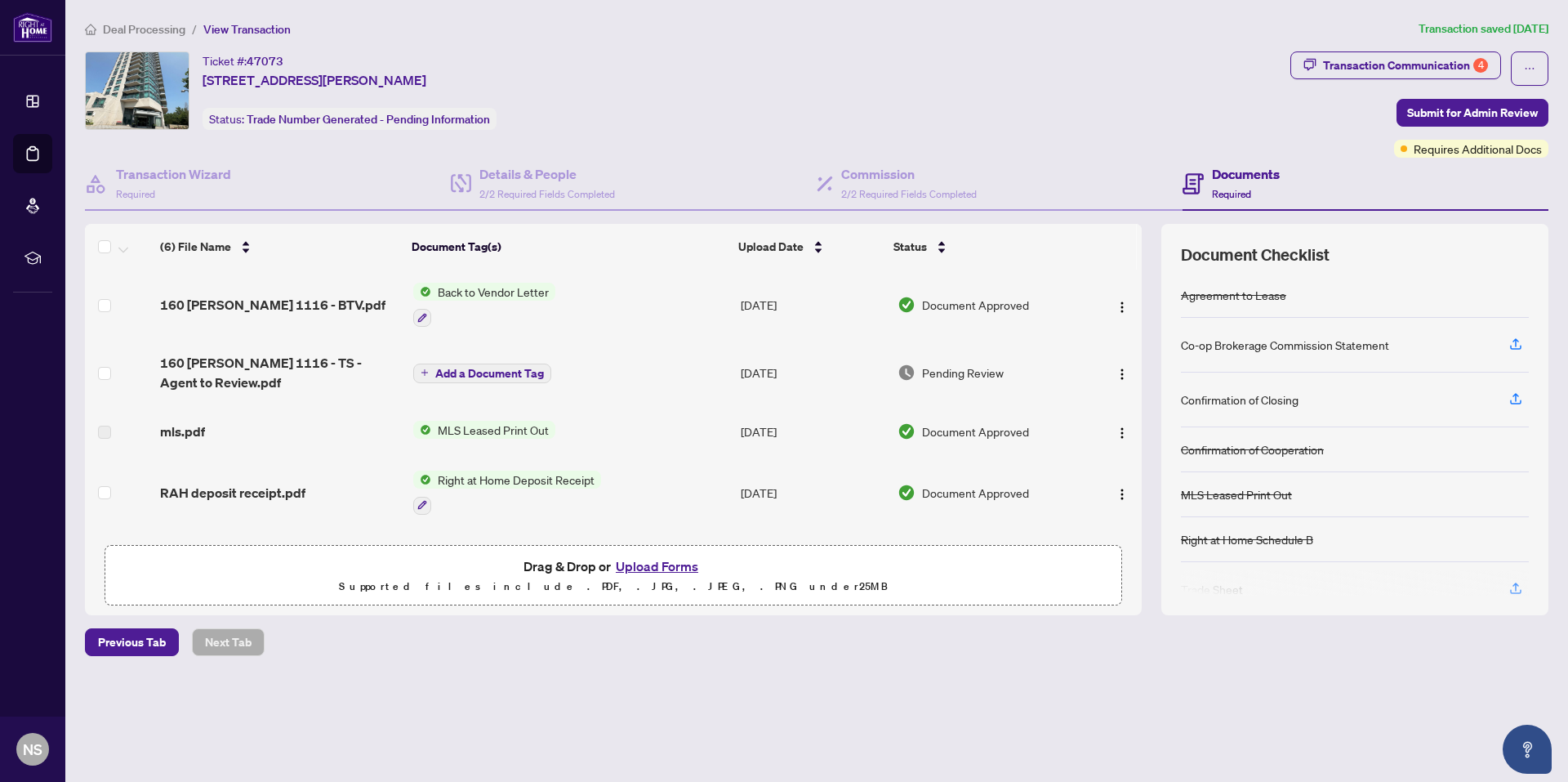
click at [971, 376] on span "Pending Review" at bounding box center [962, 372] width 82 height 18
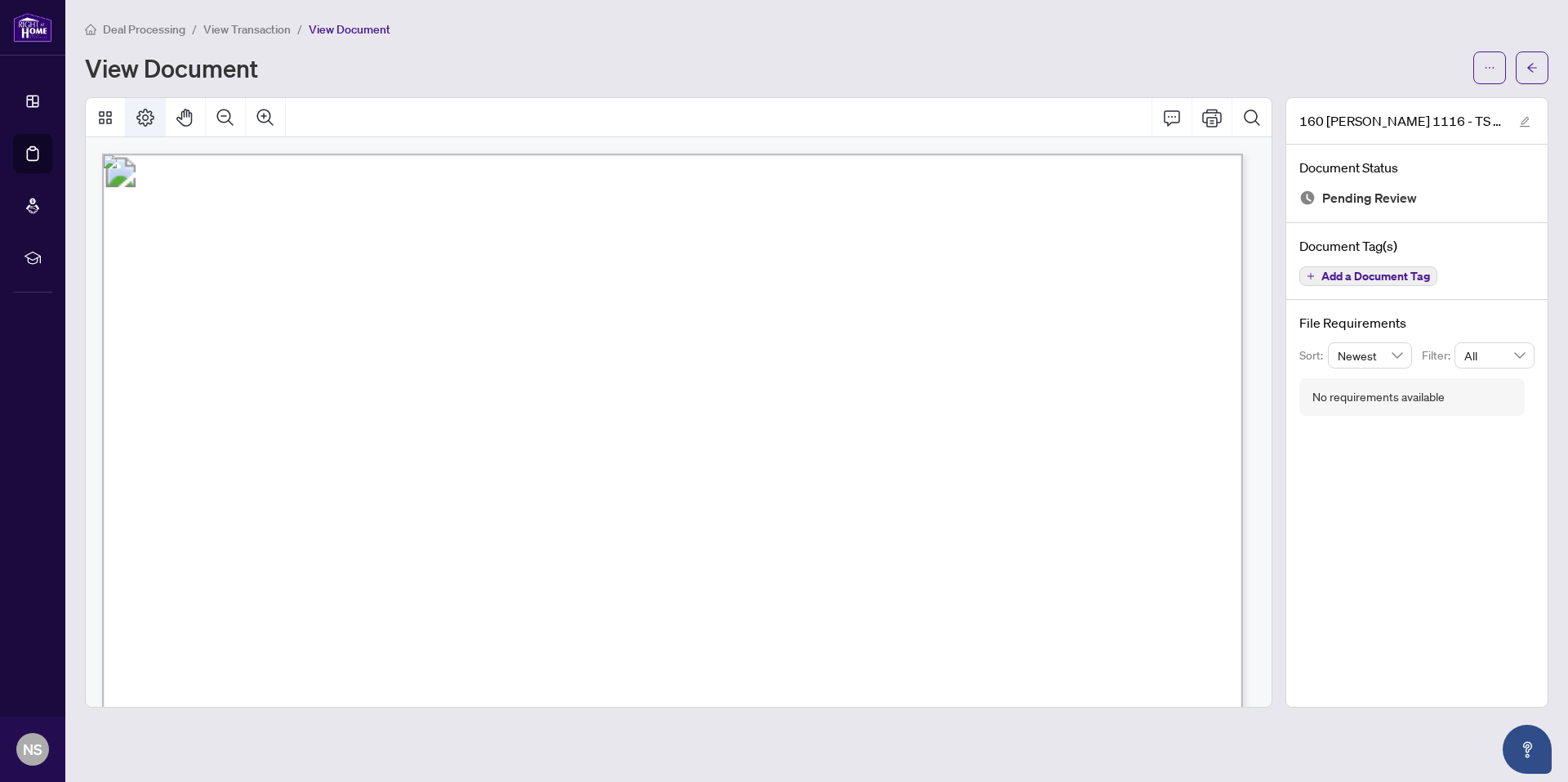
click at [142, 112] on icon "Page Layout" at bounding box center [145, 117] width 20 height 20
click at [109, 121] on icon "Thumbnails" at bounding box center [104, 117] width 13 height 13
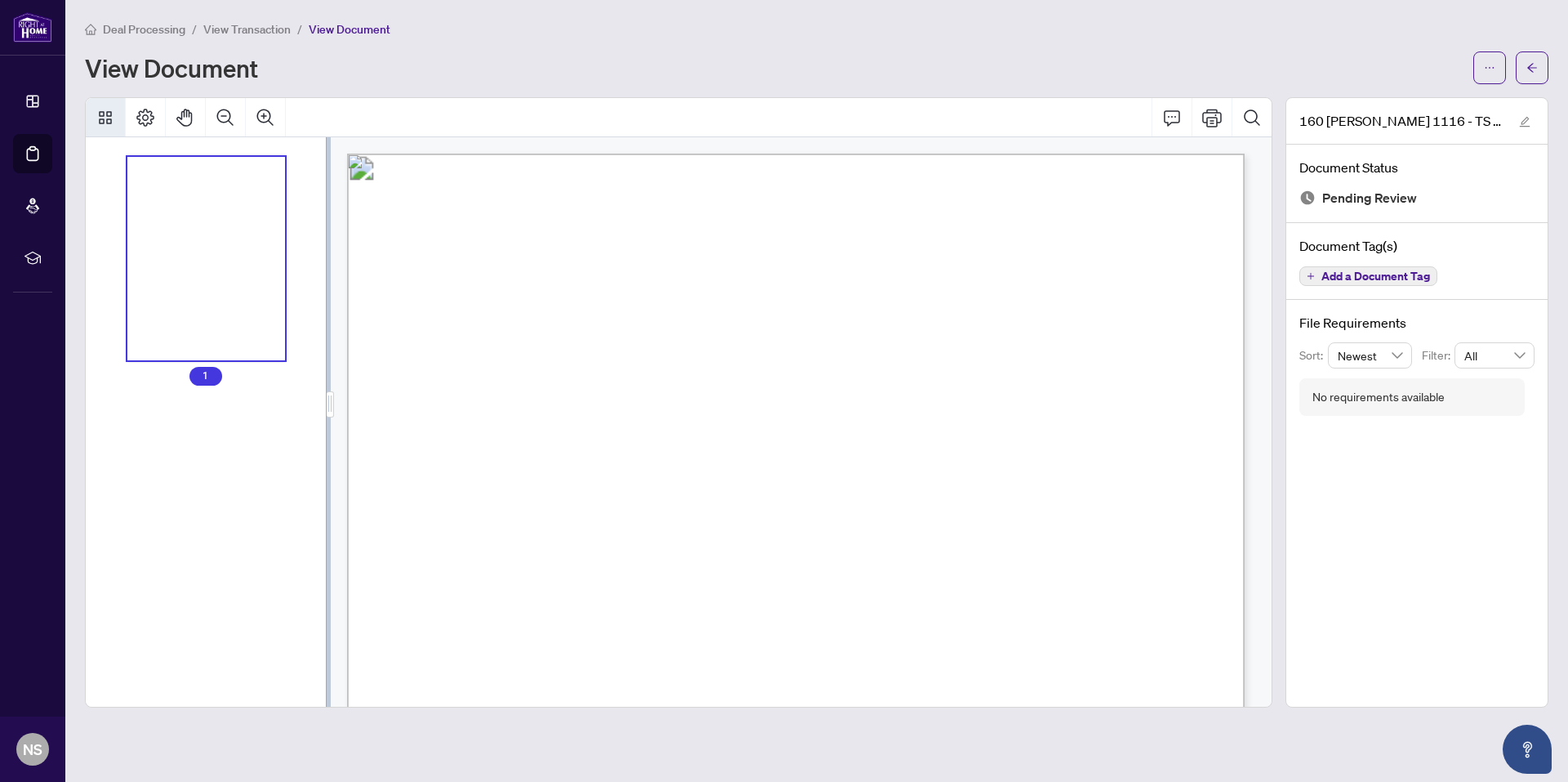
click at [109, 121] on icon "Thumbnails" at bounding box center [104, 117] width 13 height 13
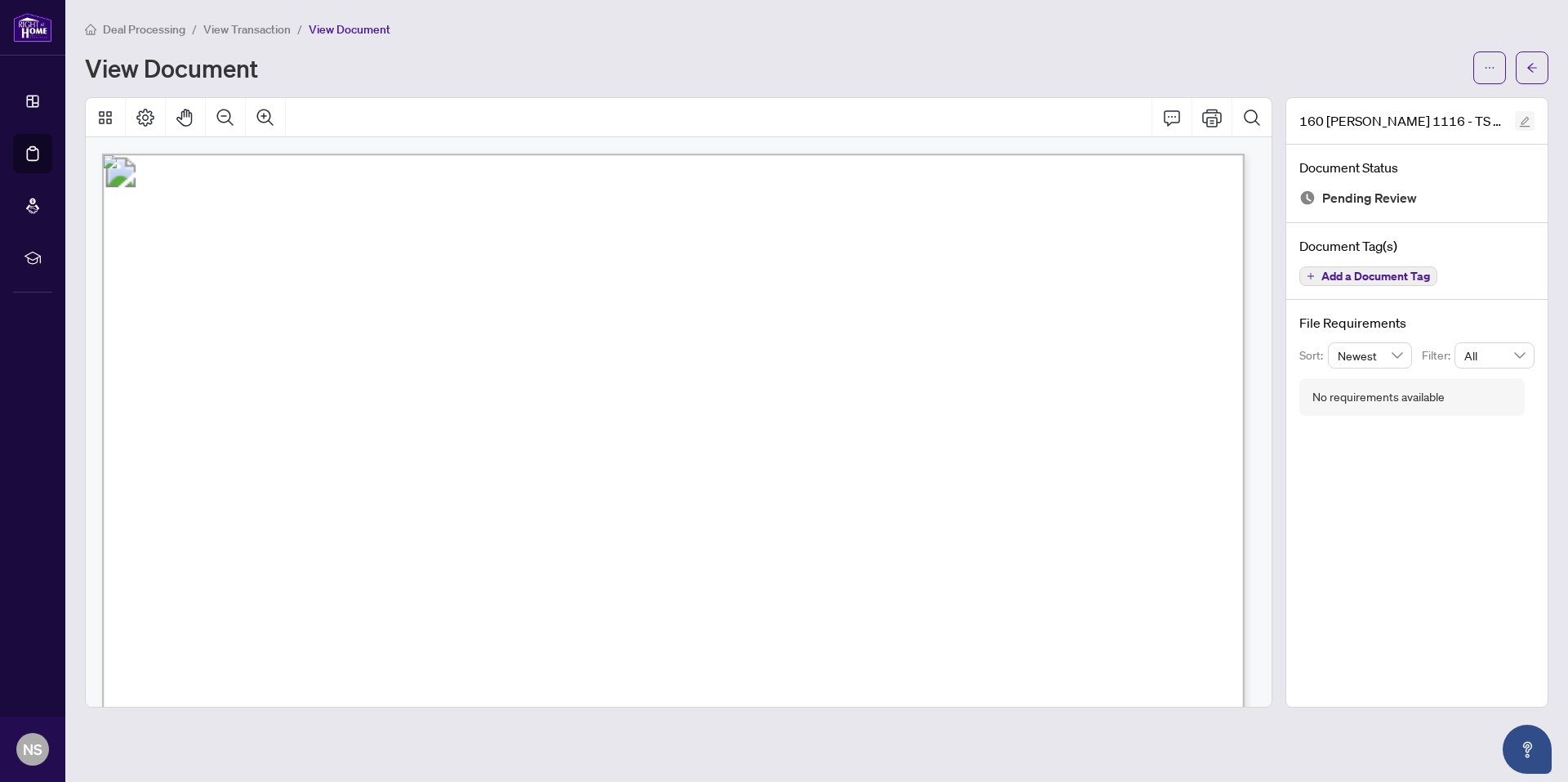
click at [1524, 123] on icon "edit" at bounding box center [1524, 121] width 11 height 11
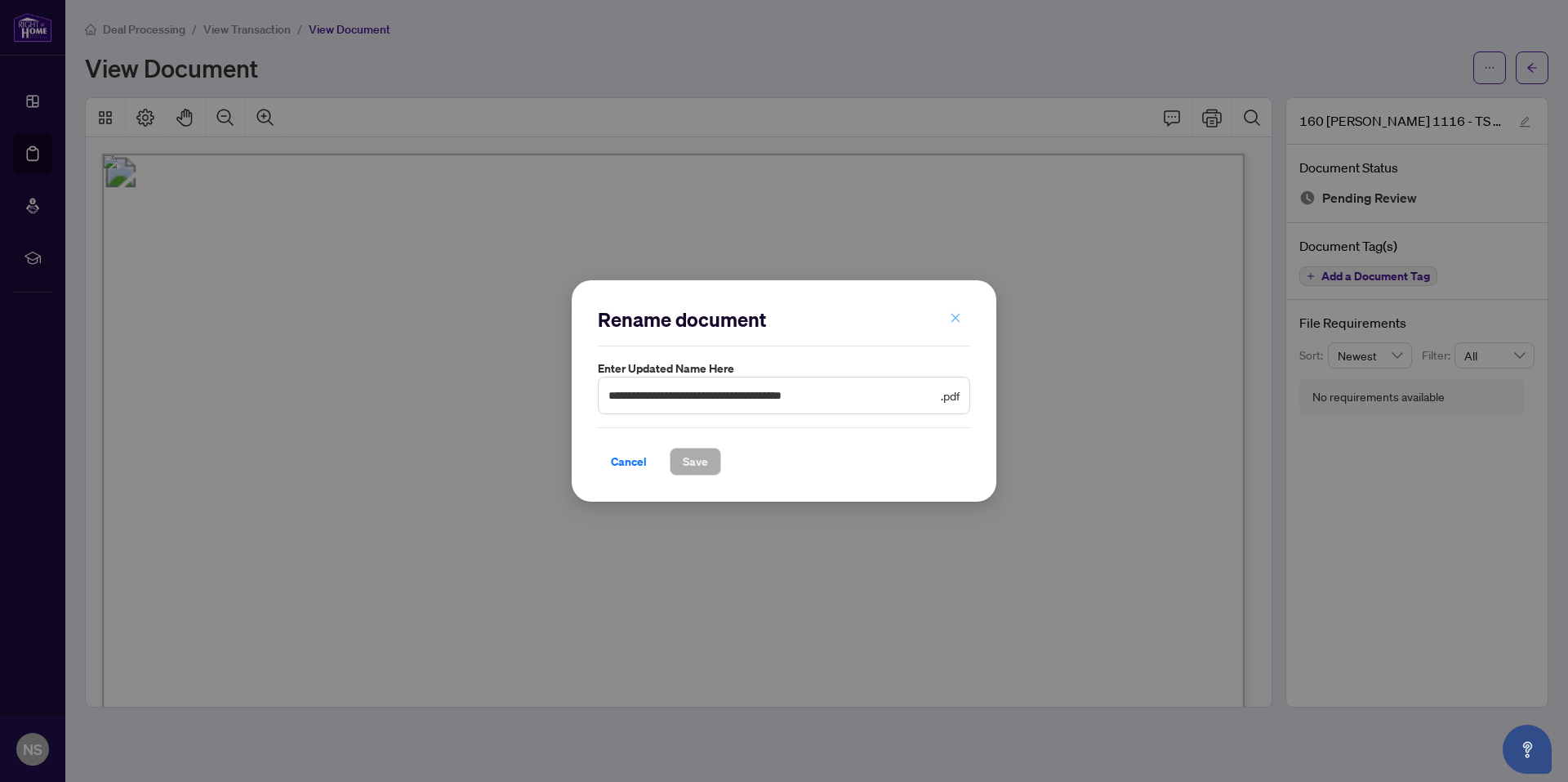
click at [950, 315] on icon "close" at bounding box center [955, 317] width 11 height 11
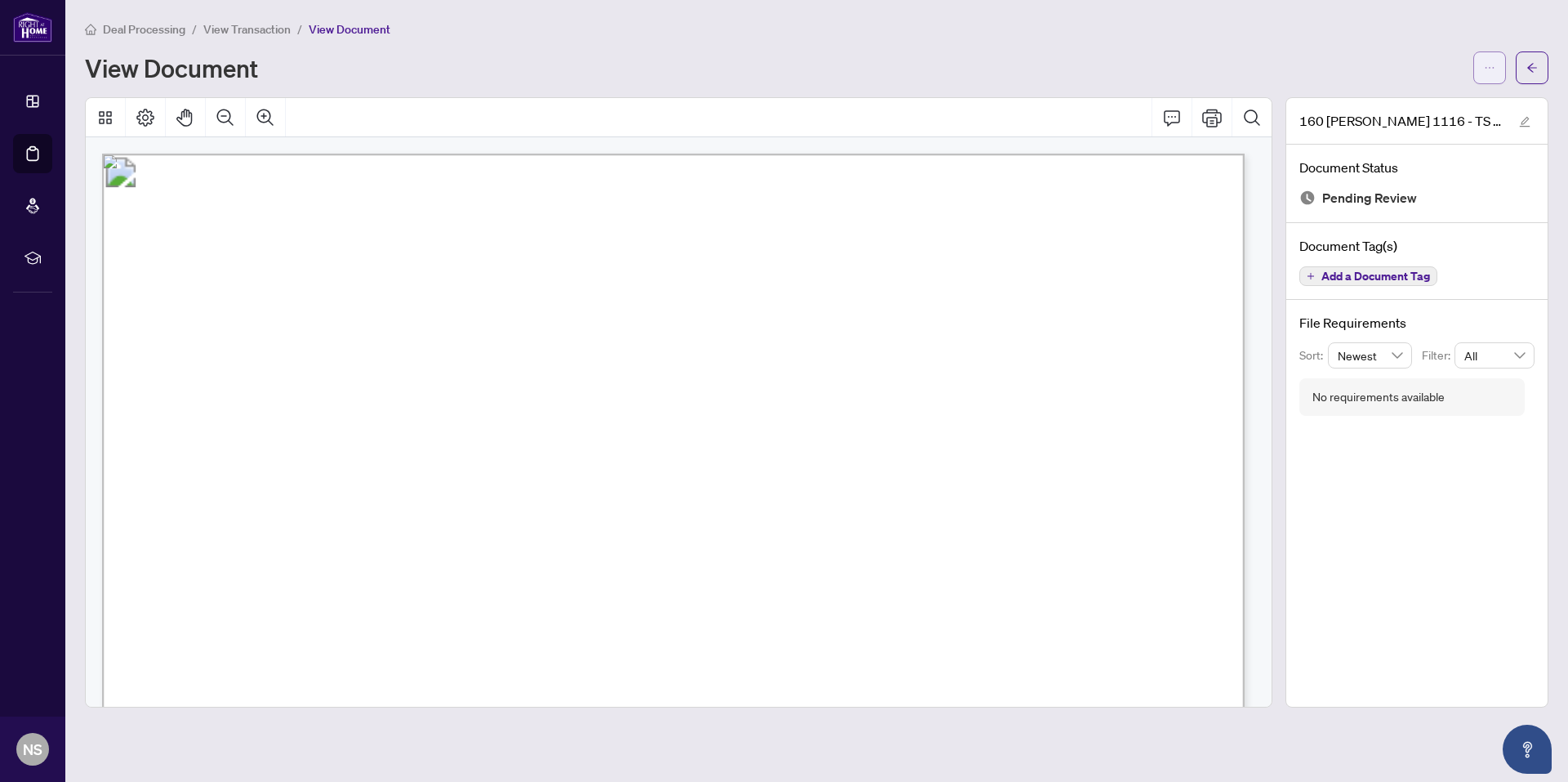
click at [1492, 76] on span "button" at bounding box center [1488, 68] width 11 height 26
click at [1424, 103] on span "Download" at bounding box center [1431, 102] width 124 height 18
click at [1536, 75] on span "button" at bounding box center [1531, 68] width 11 height 26
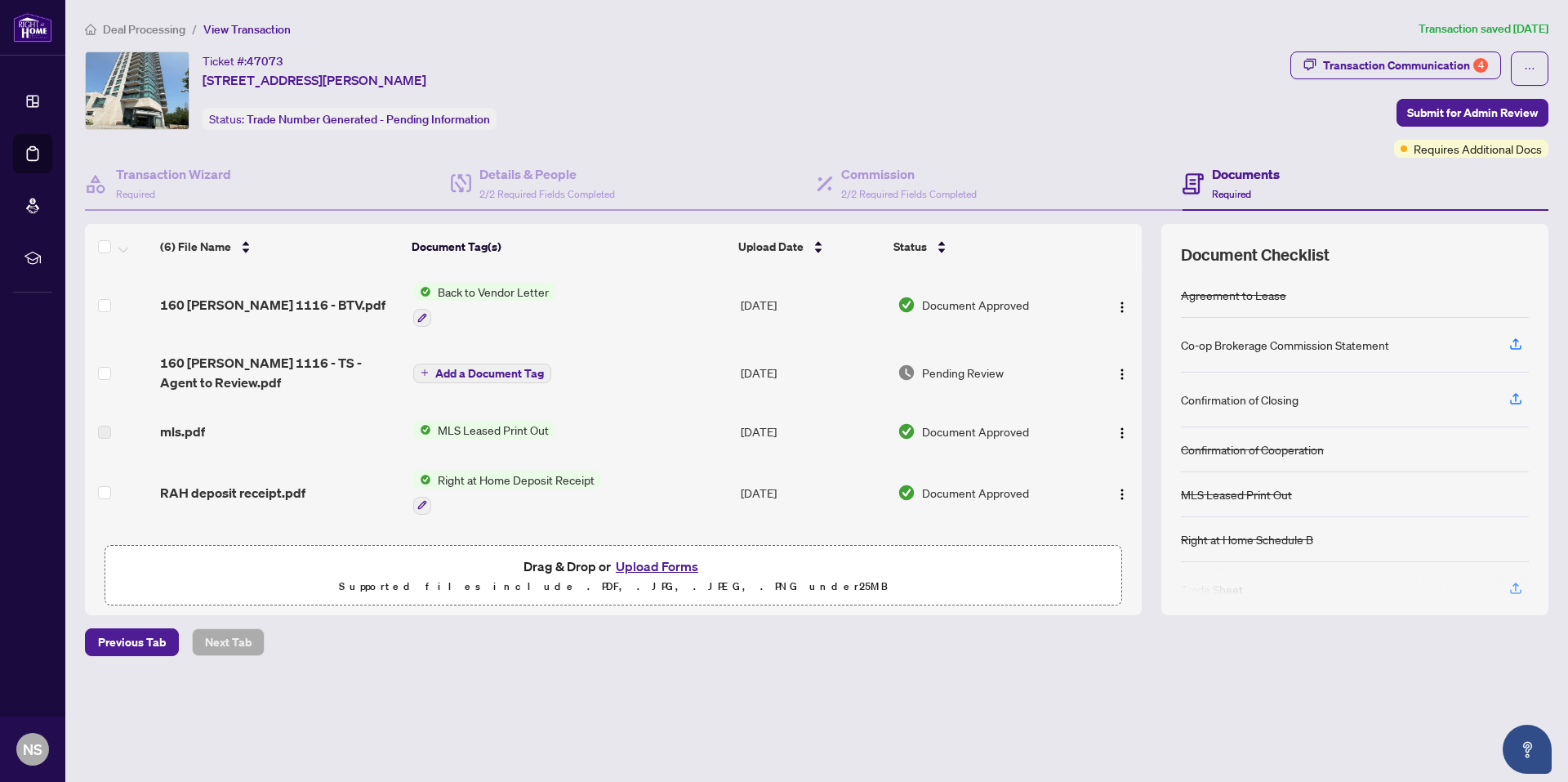
click at [633, 559] on button "Upload Forms" at bounding box center [656, 565] width 92 height 21
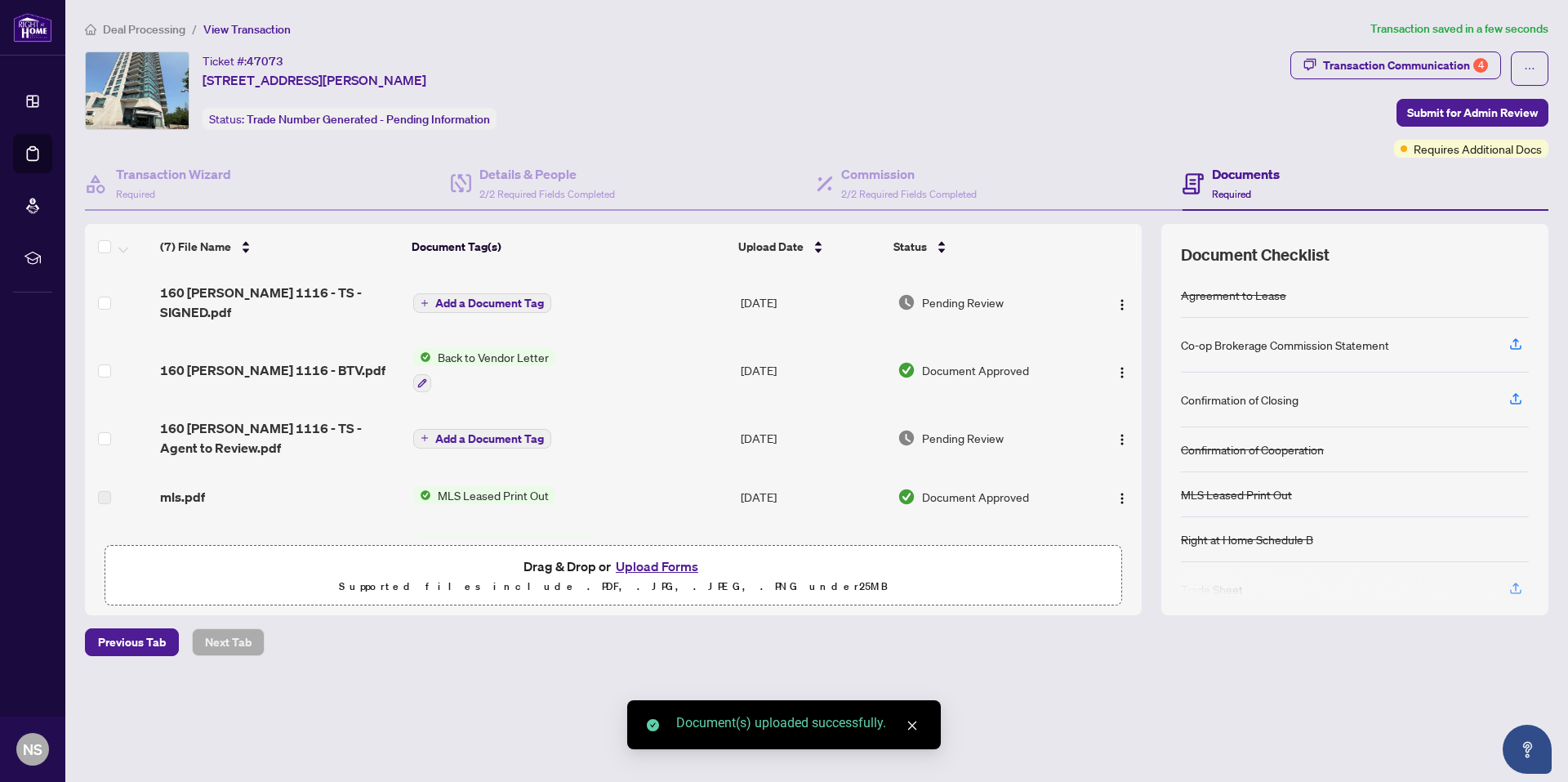
scroll to position [187, 0]
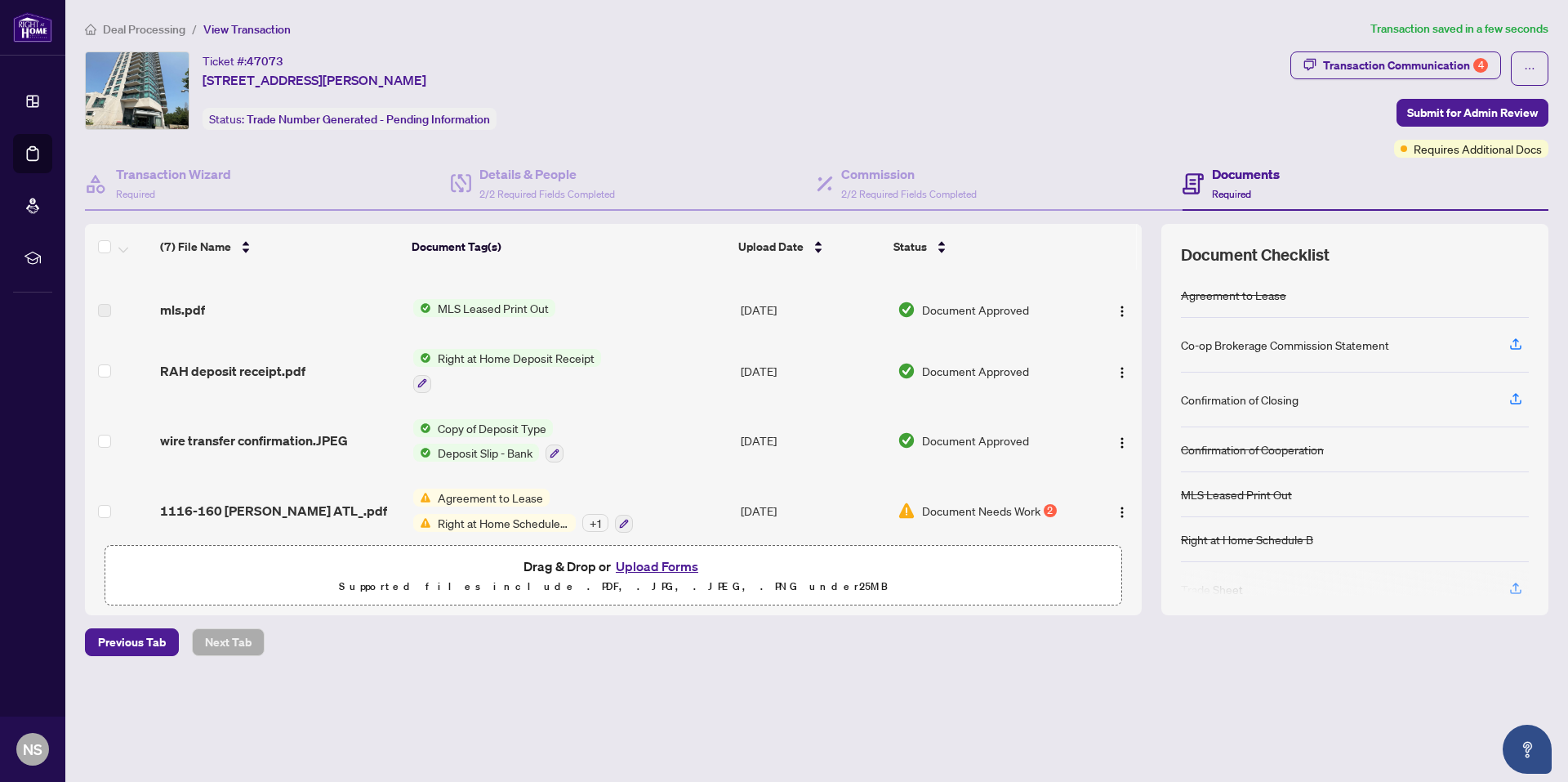
click at [964, 501] on span "Document Needs Work" at bounding box center [980, 510] width 118 height 18
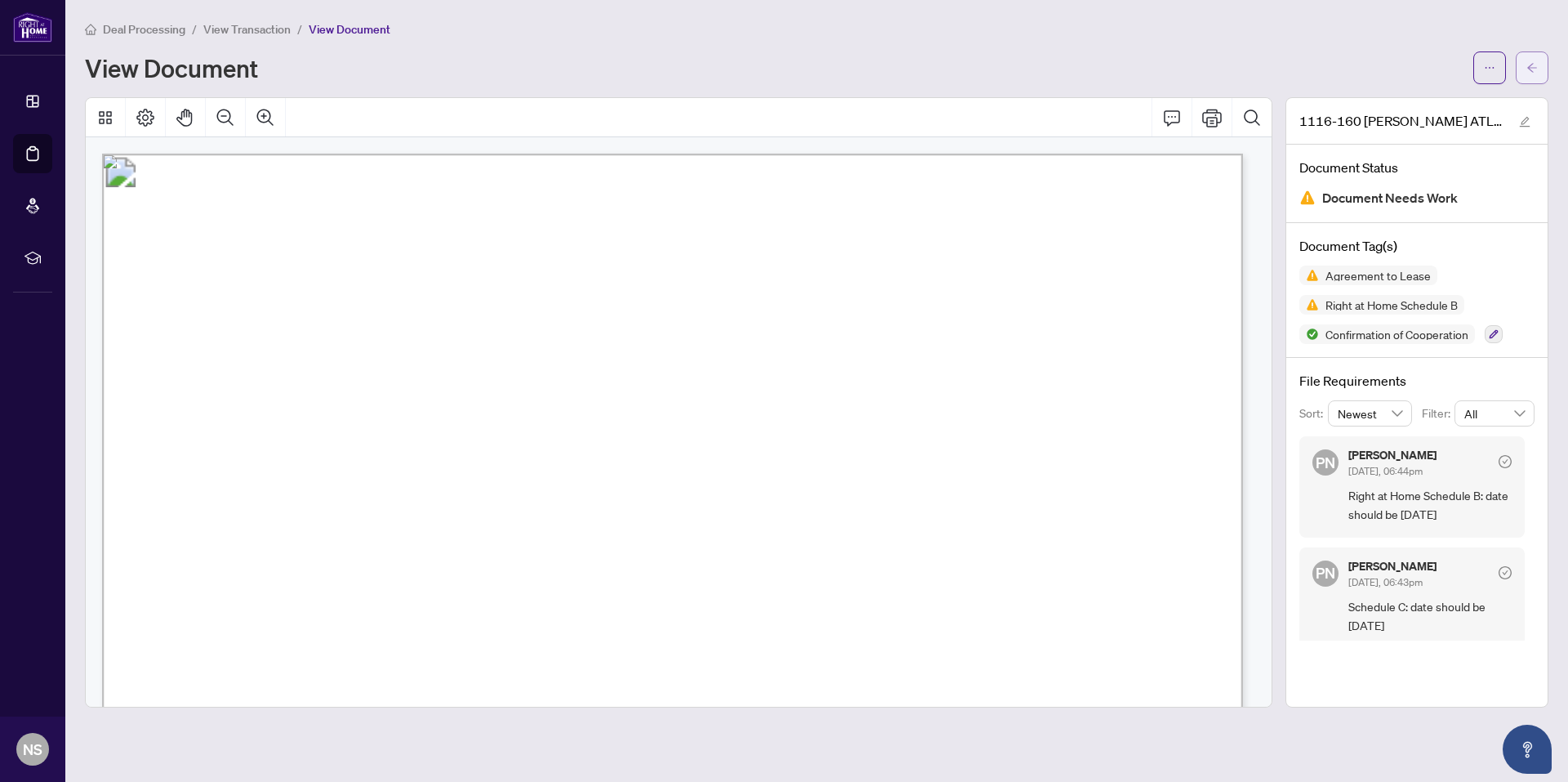
click at [1538, 68] on button "button" at bounding box center [1531, 68] width 33 height 33
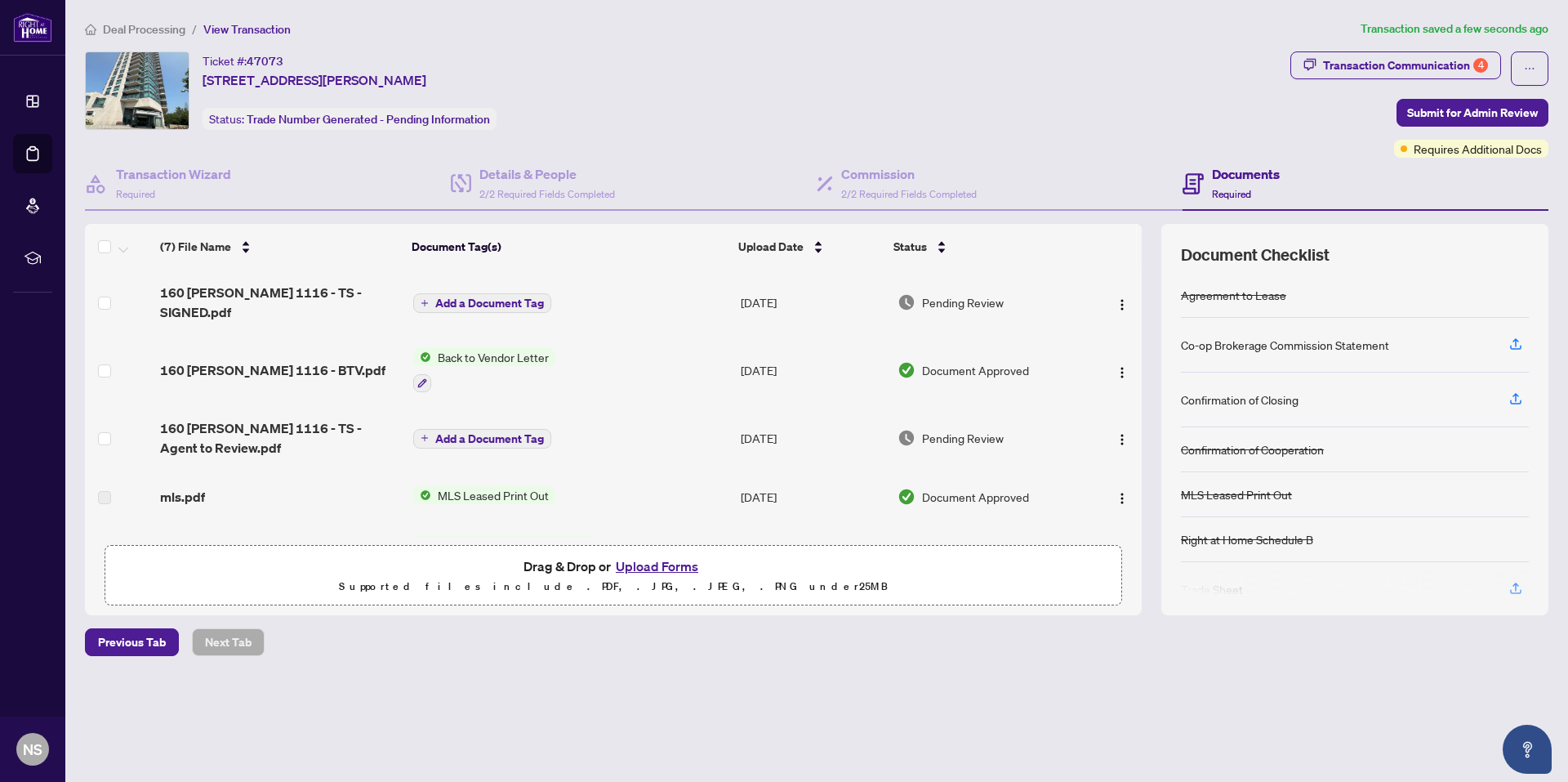
click at [477, 297] on span "Add a Document Tag" at bounding box center [489, 302] width 108 height 11
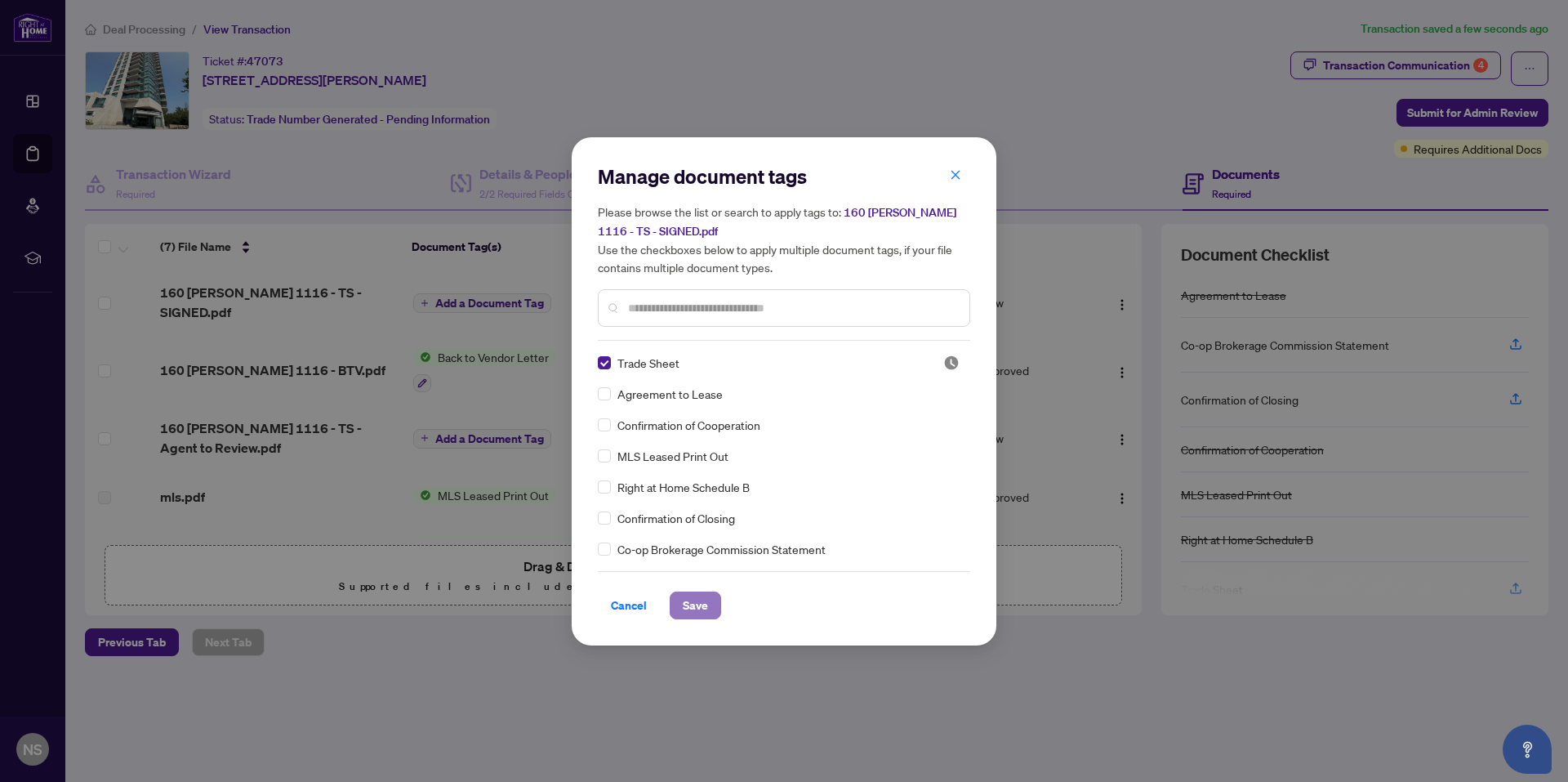
click at [695, 611] on span "Save" at bounding box center [695, 605] width 25 height 26
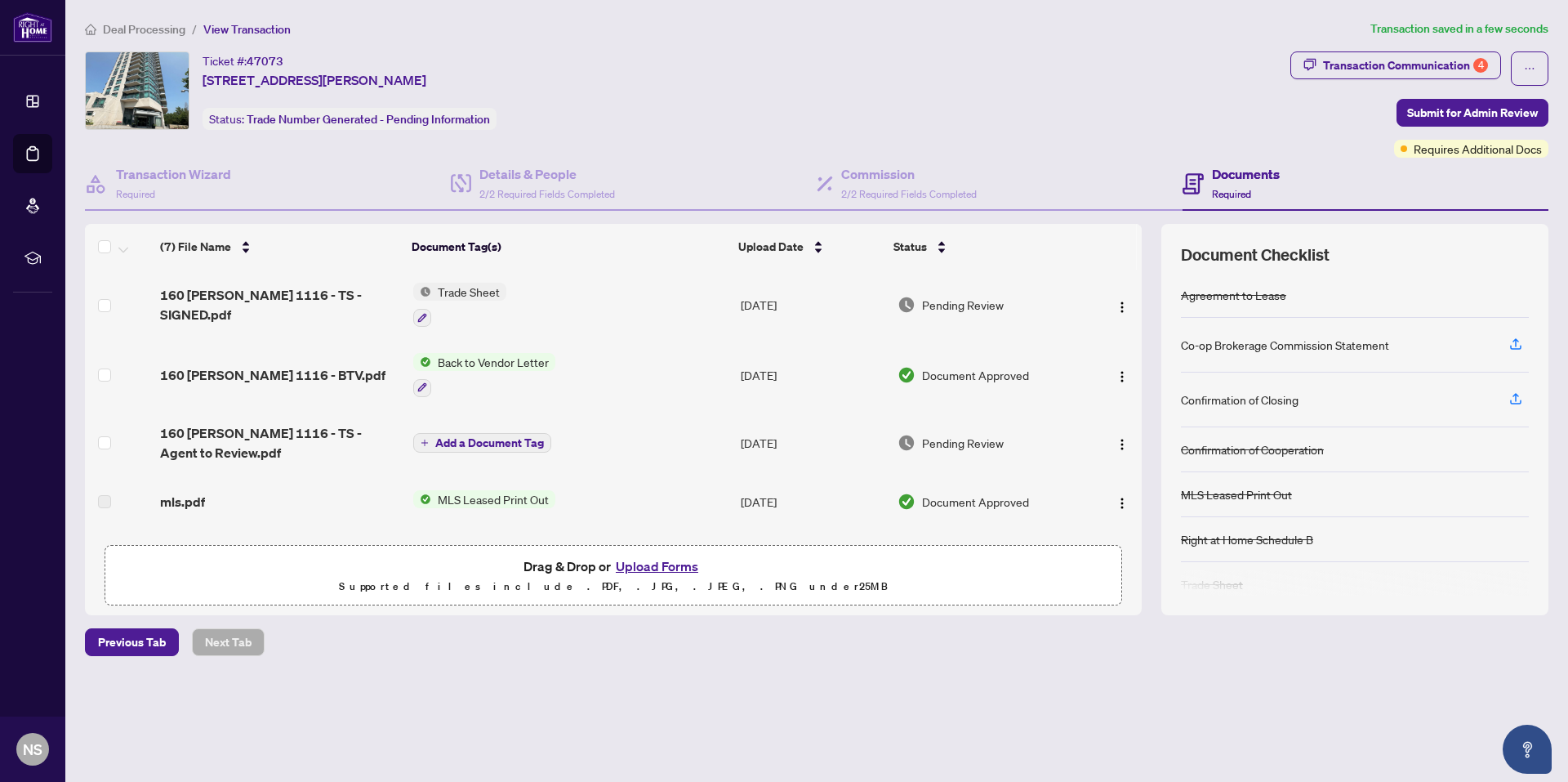
click at [135, 29] on span "Deal Processing" at bounding box center [143, 29] width 83 height 15
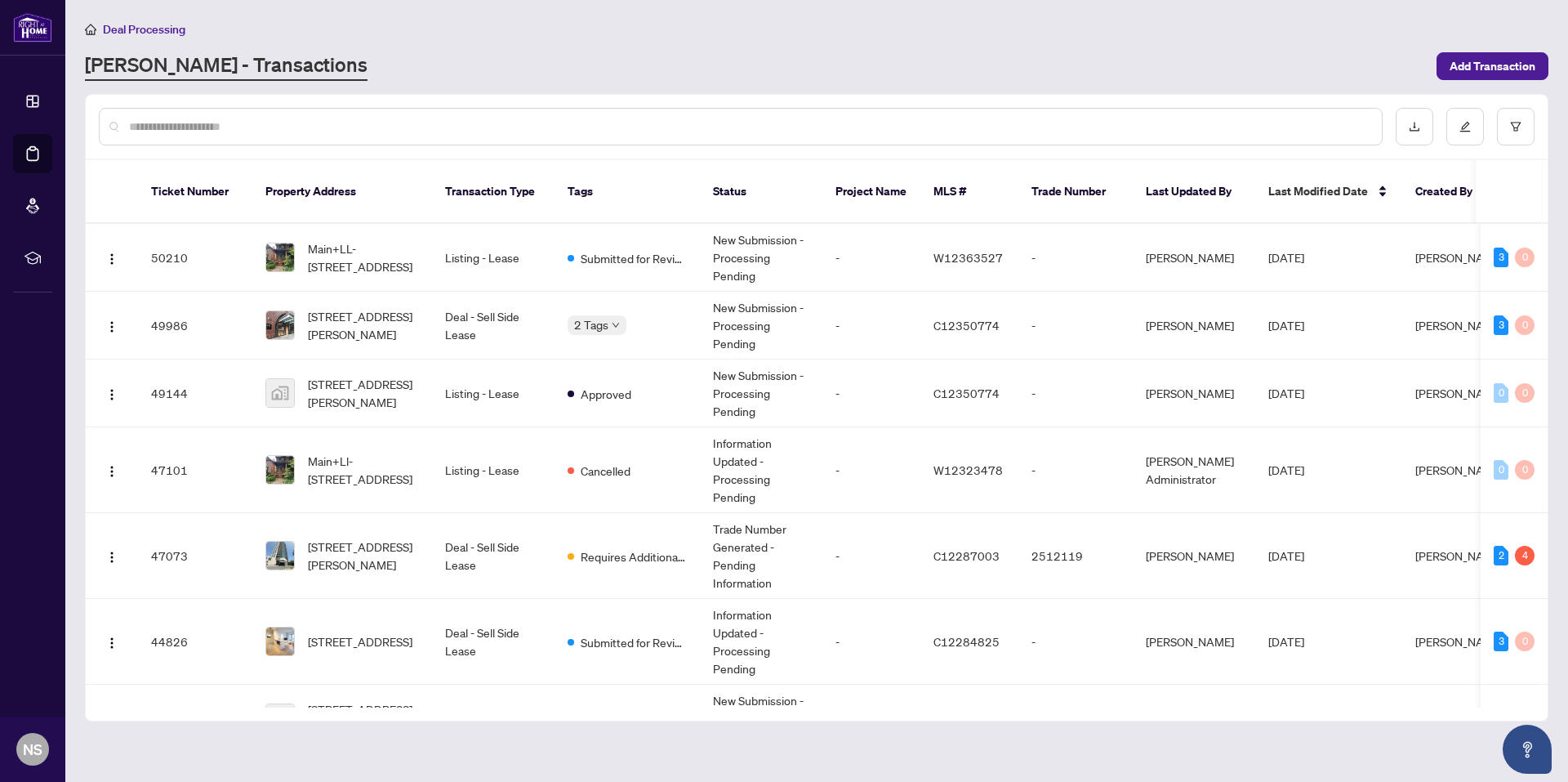
click at [970, 55] on div "[PERSON_NAME] - Transactions" at bounding box center [755, 67] width 1341 height 30
